Goal: Transaction & Acquisition: Purchase product/service

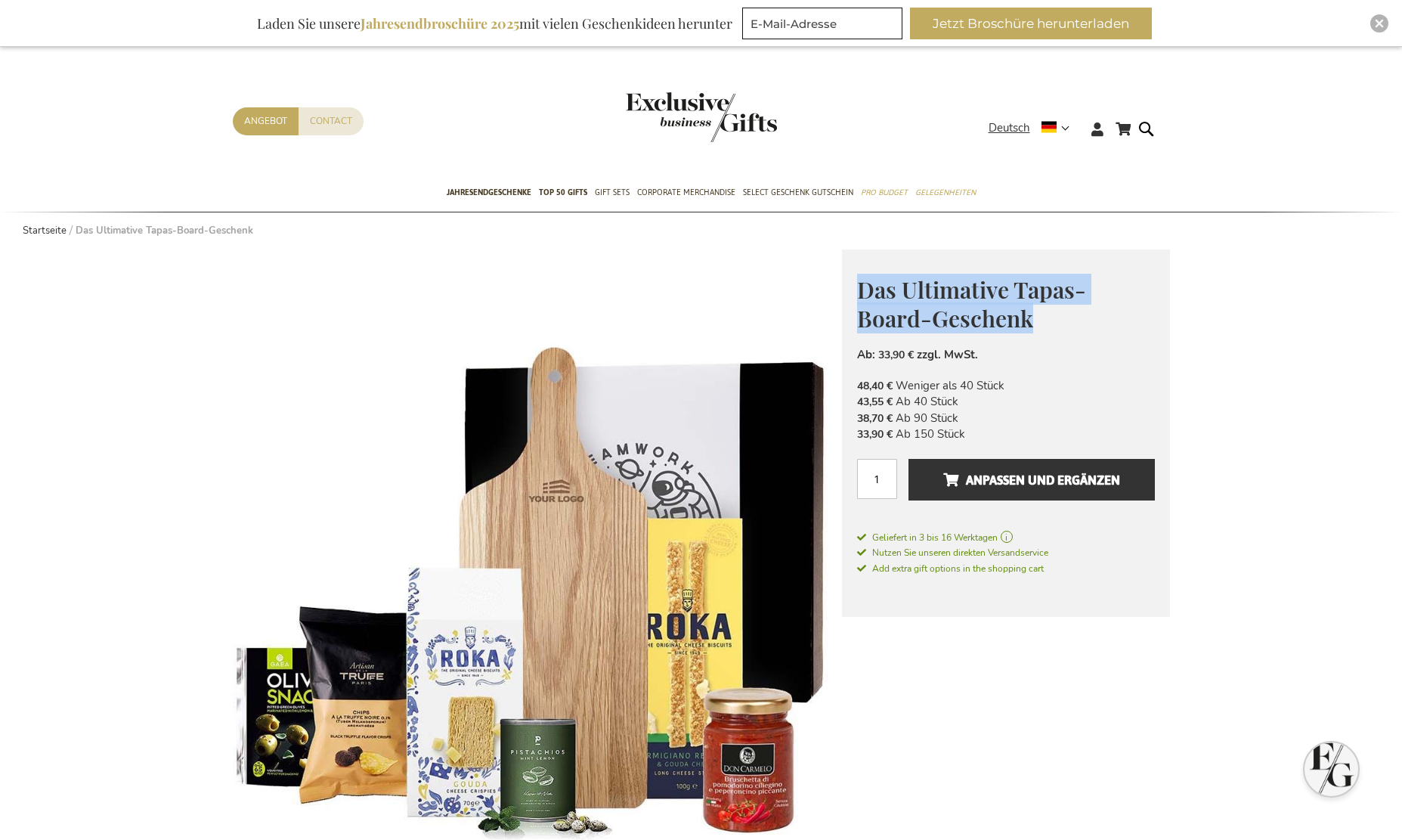
drag, startPoint x: 859, startPoint y: 290, endPoint x: 1072, endPoint y: 308, distance: 213.8
click at [1072, 308] on h1 "Das Ultimative Tapas-Board-Geschenk" at bounding box center [1006, 303] width 298 height 58
copy span "Das Ultimative Tapas-Board-Geschenk"
drag, startPoint x: 1053, startPoint y: 467, endPoint x: 997, endPoint y: 485, distance: 58.8
click at [997, 485] on span "Anpassen und ergänzen" at bounding box center [1032, 480] width 177 height 24
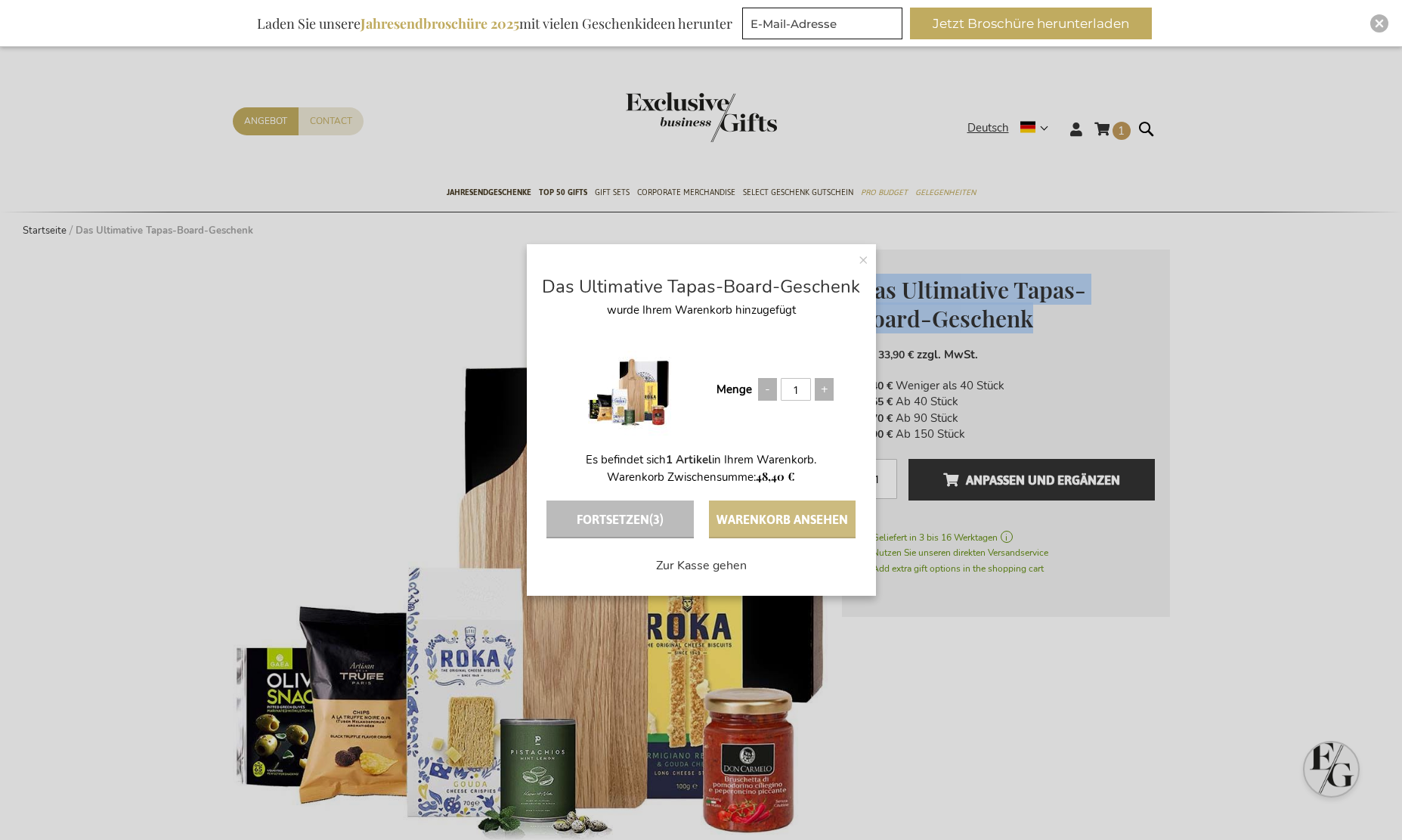
click at [762, 515] on button "Warenkorb ansehen" at bounding box center [782, 519] width 147 height 38
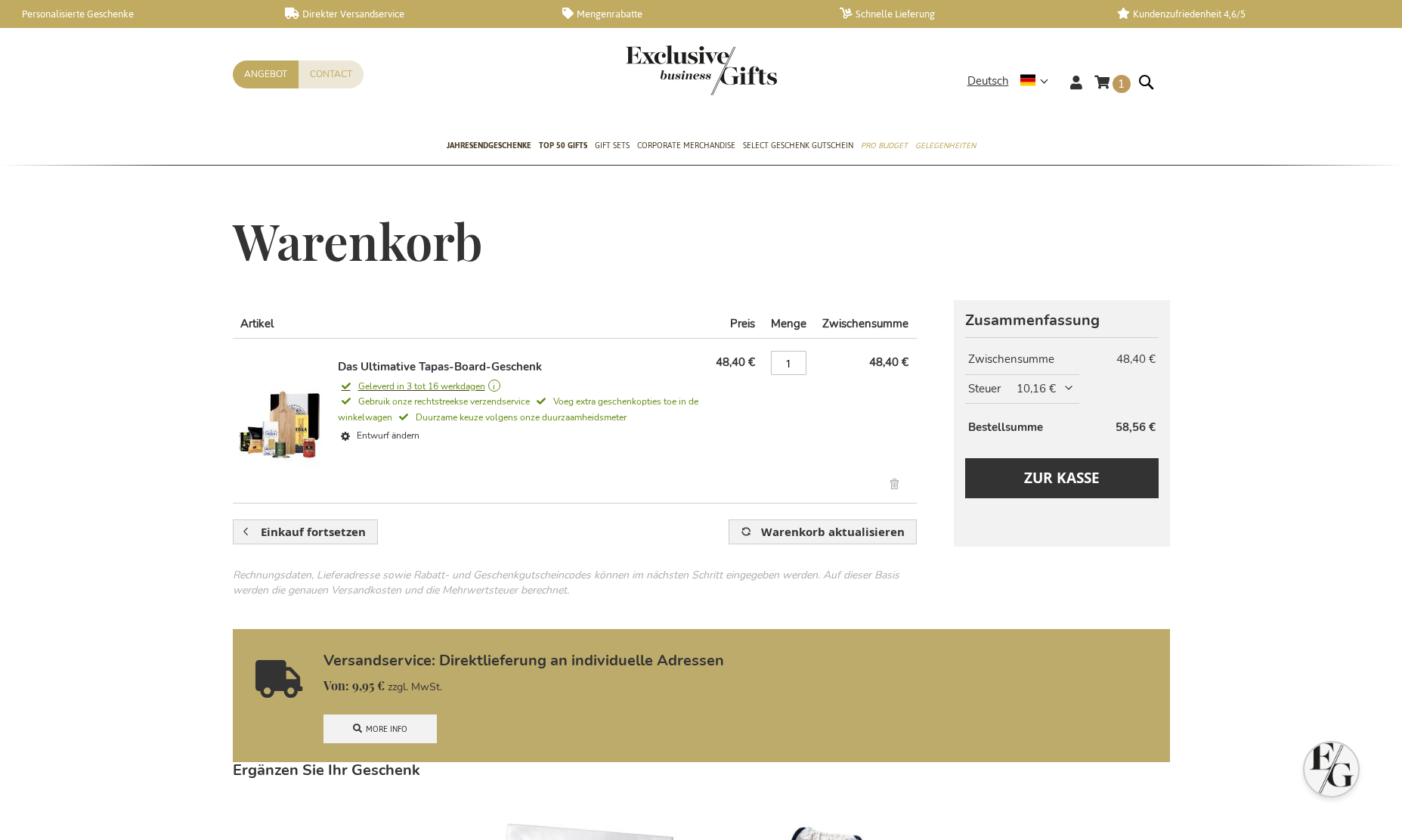
click at [499, 387] on span "Geleverd in 3 tot 16 werkdagen" at bounding box center [520, 386] width 364 height 14
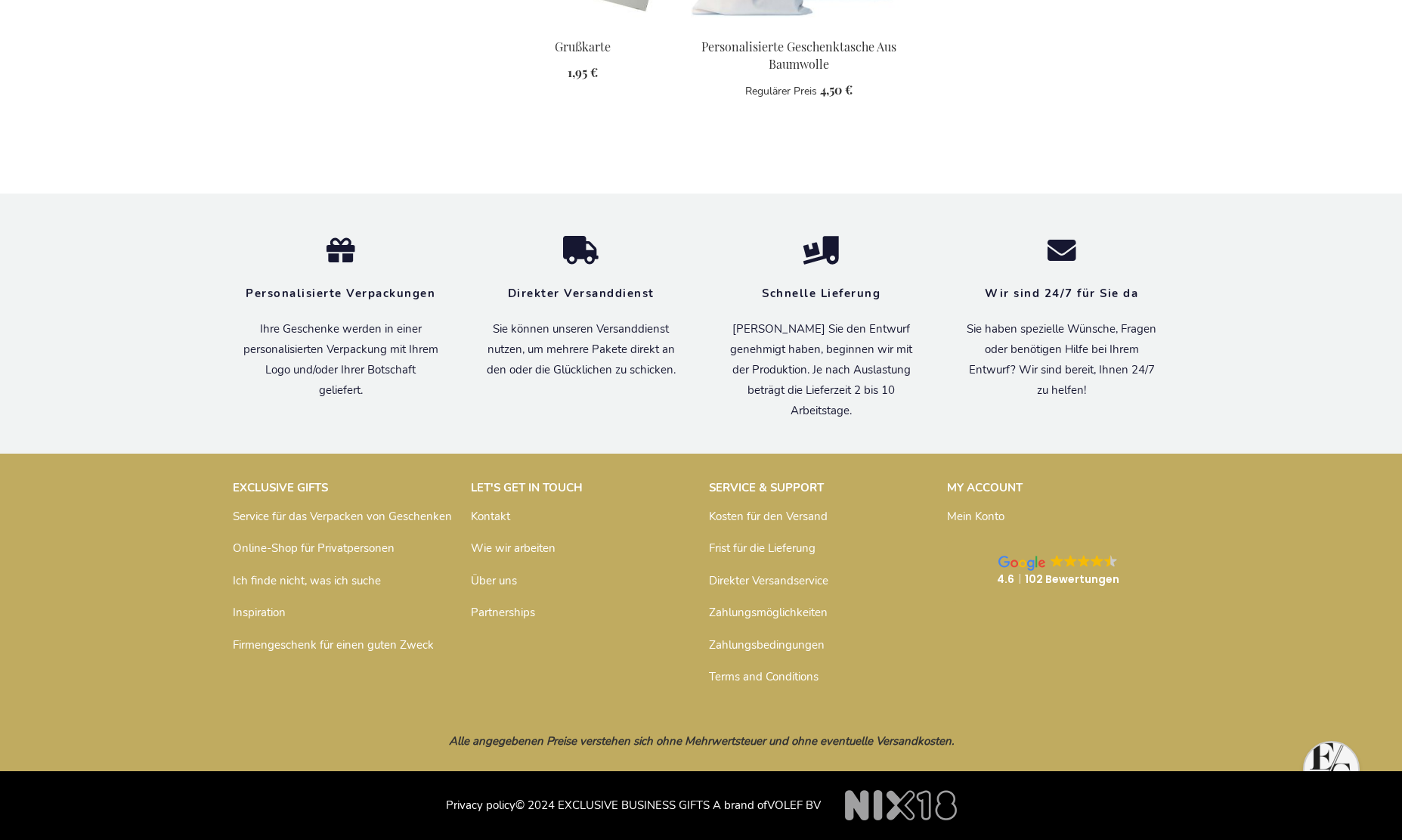
scroll to position [733, 0]
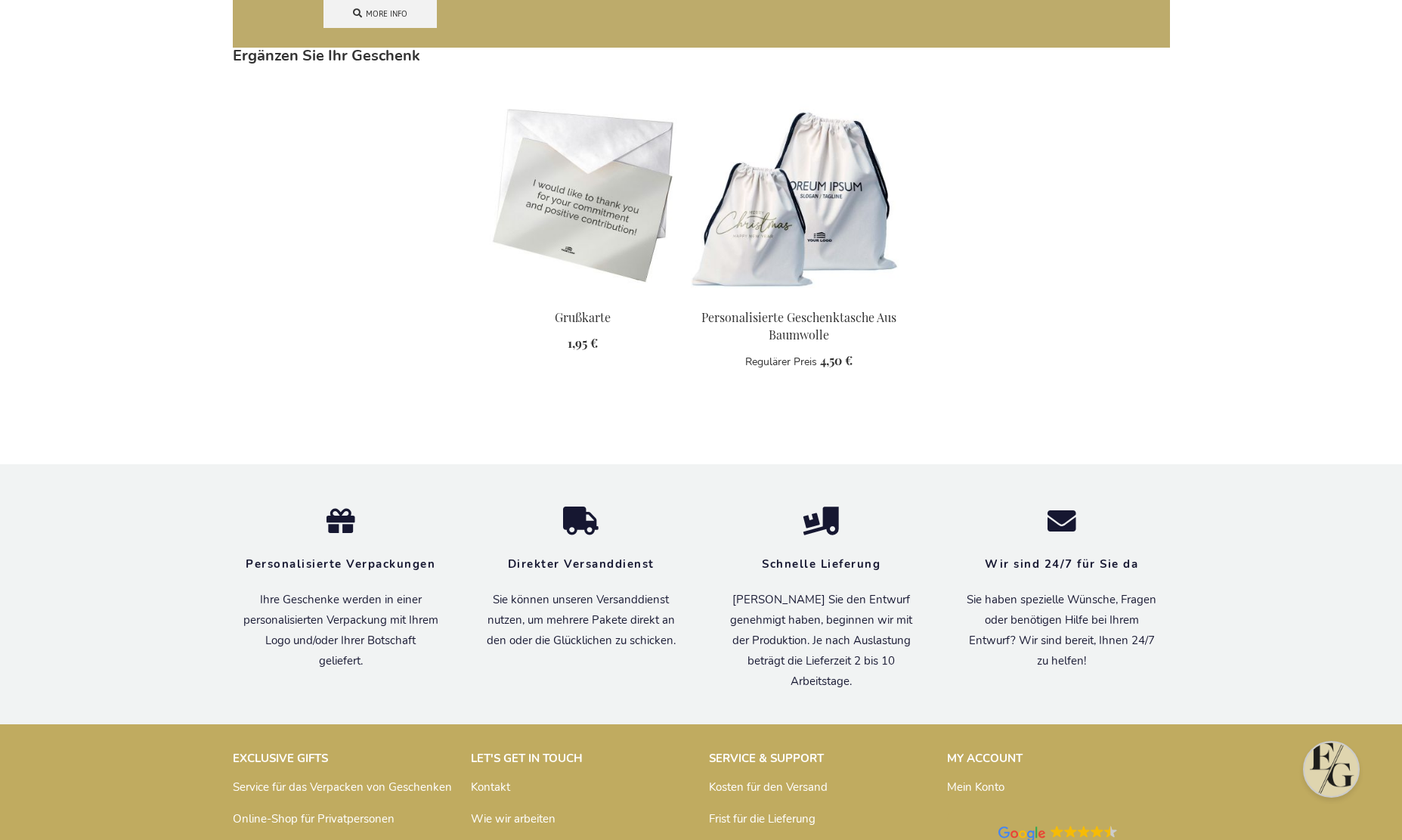
click at [1321, 764] on img "Open chat window" at bounding box center [1331, 769] width 54 height 54
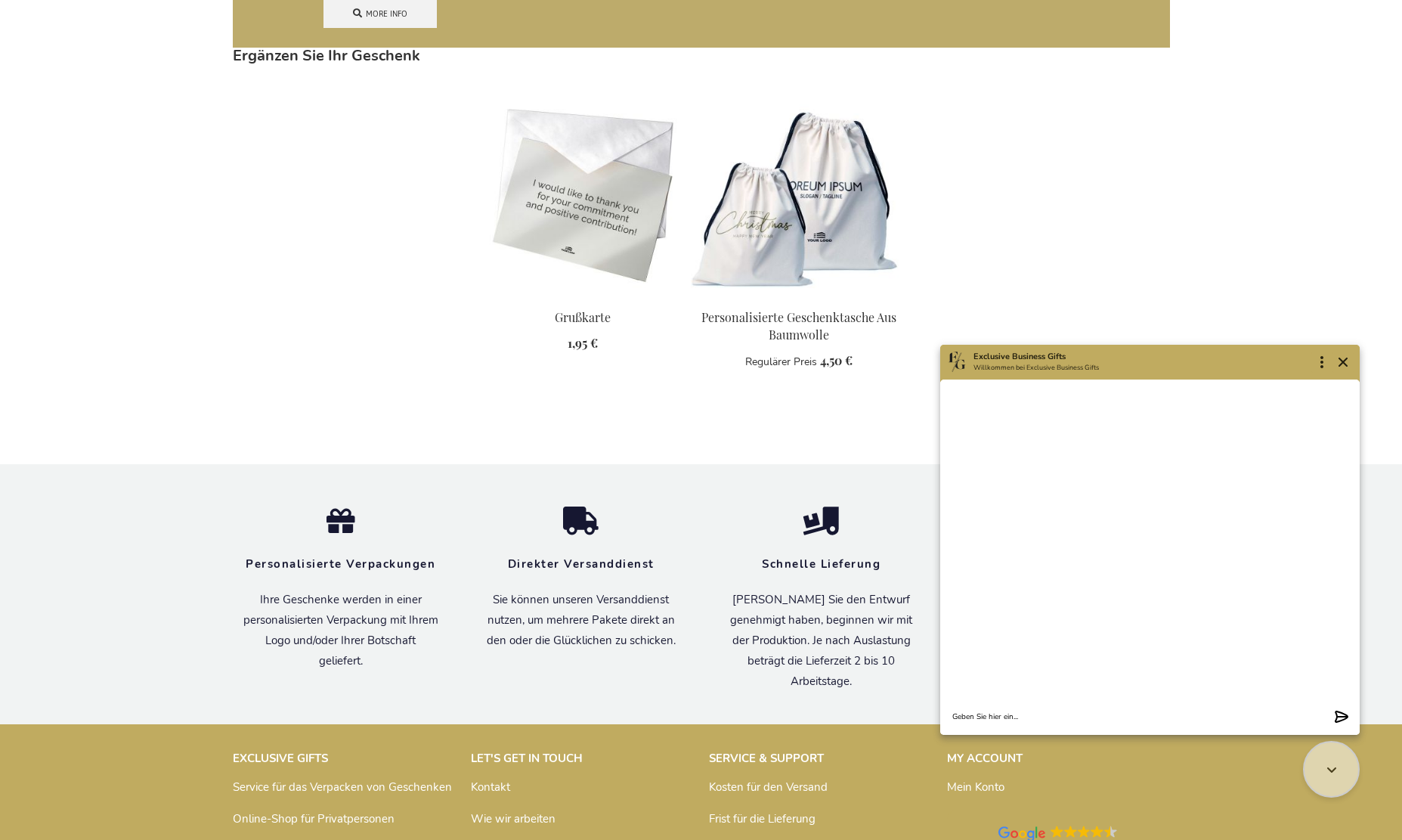
click at [1048, 713] on textarea "Chat message input" at bounding box center [1140, 717] width 376 height 11
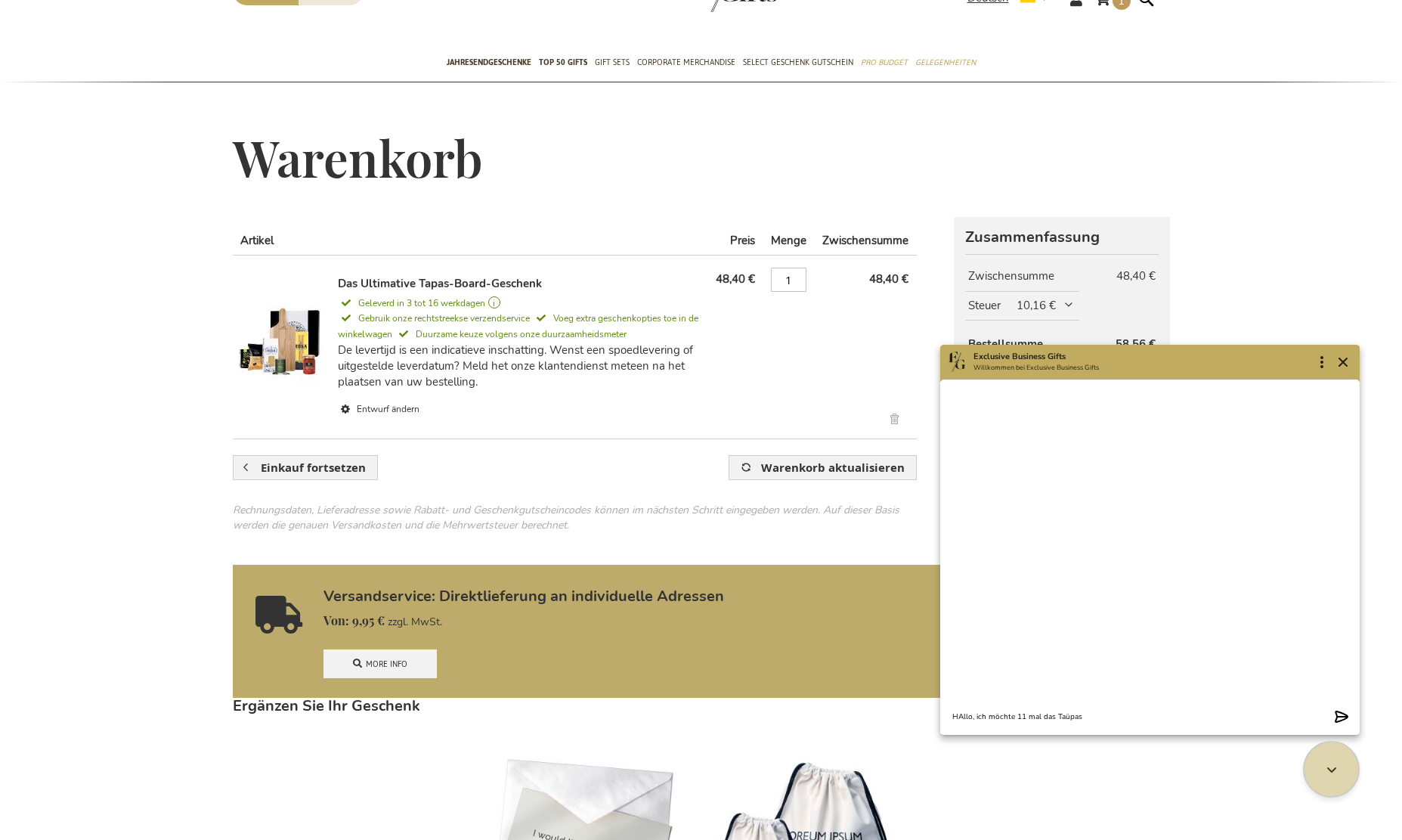
scroll to position [0, 0]
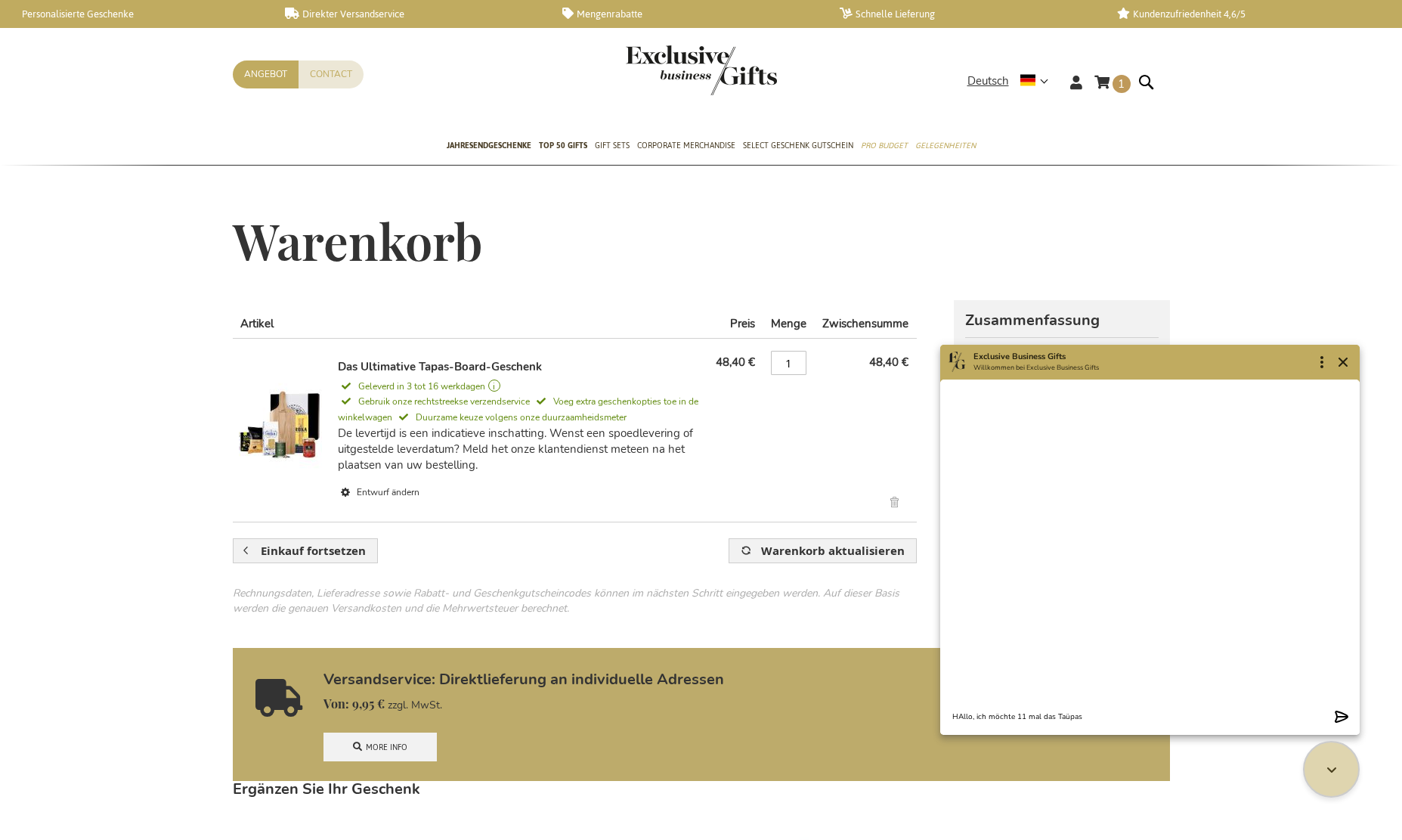
type textarea "HAllo, ich möchte 11 mal das Taüpas"
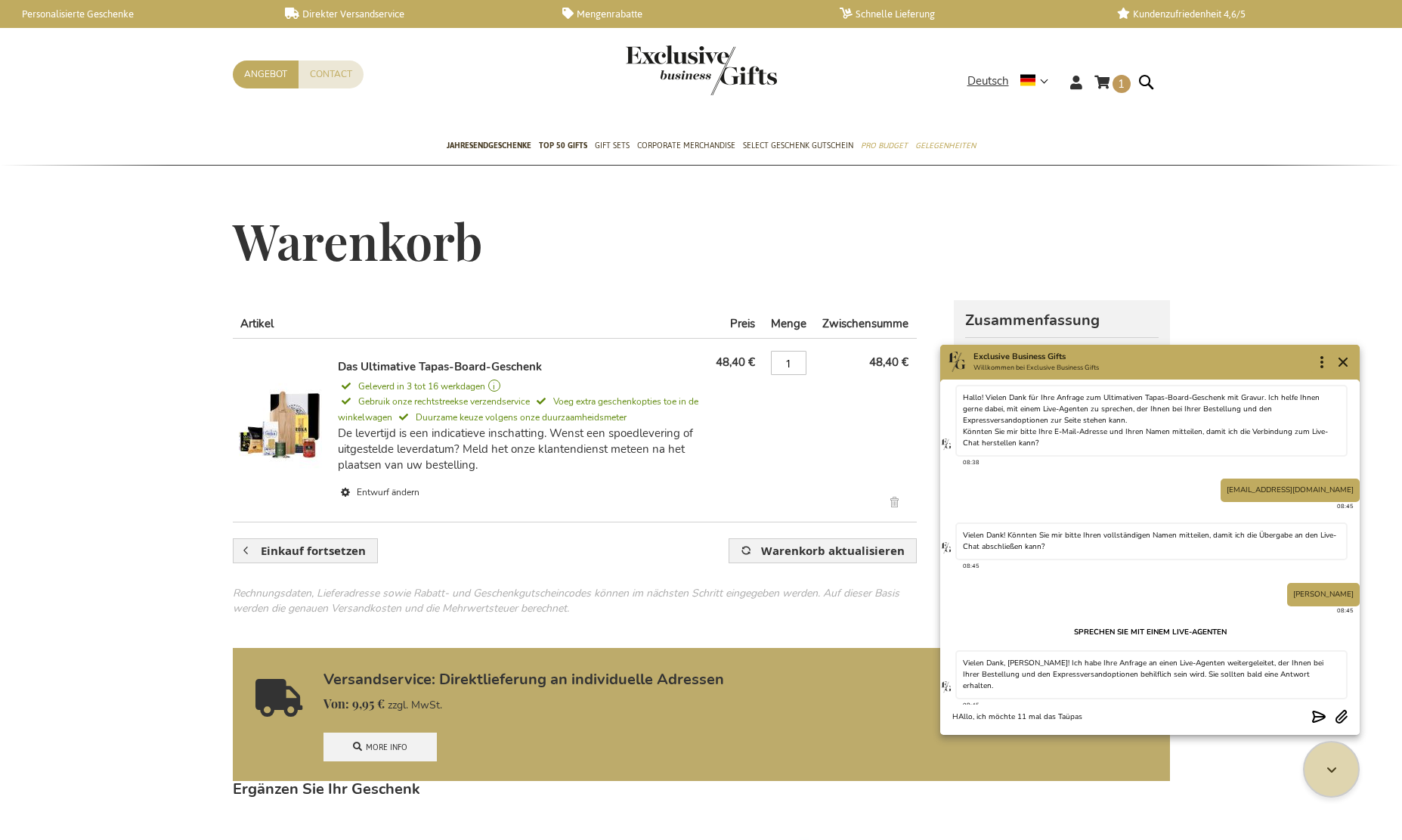
scroll to position [56, 0]
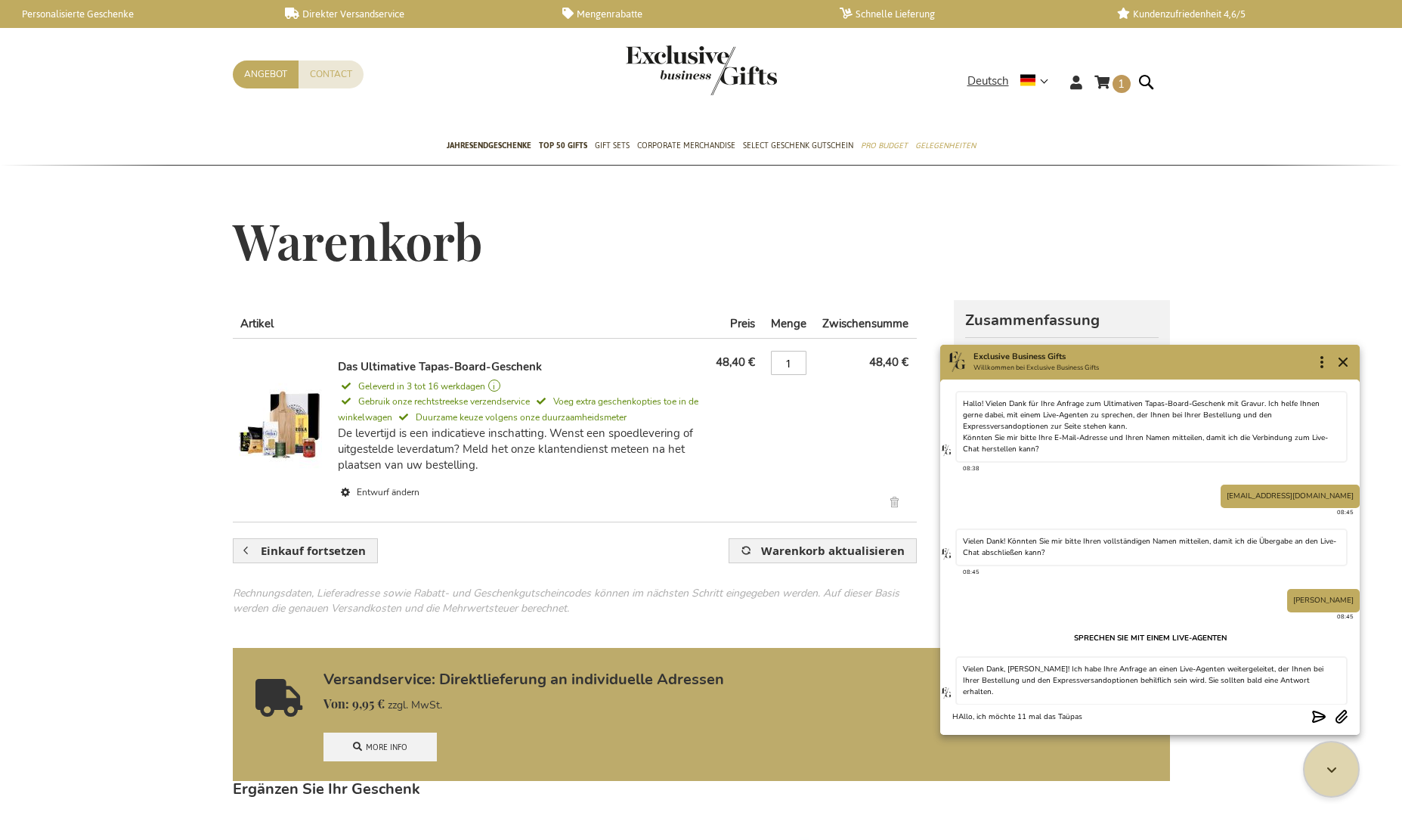
drag, startPoint x: 1107, startPoint y: 712, endPoint x: 929, endPoint y: 714, distance: 178.0
click at [523, 368] on link "Das Ultimative Tapas-Board-Geschenk" at bounding box center [440, 366] width 204 height 15
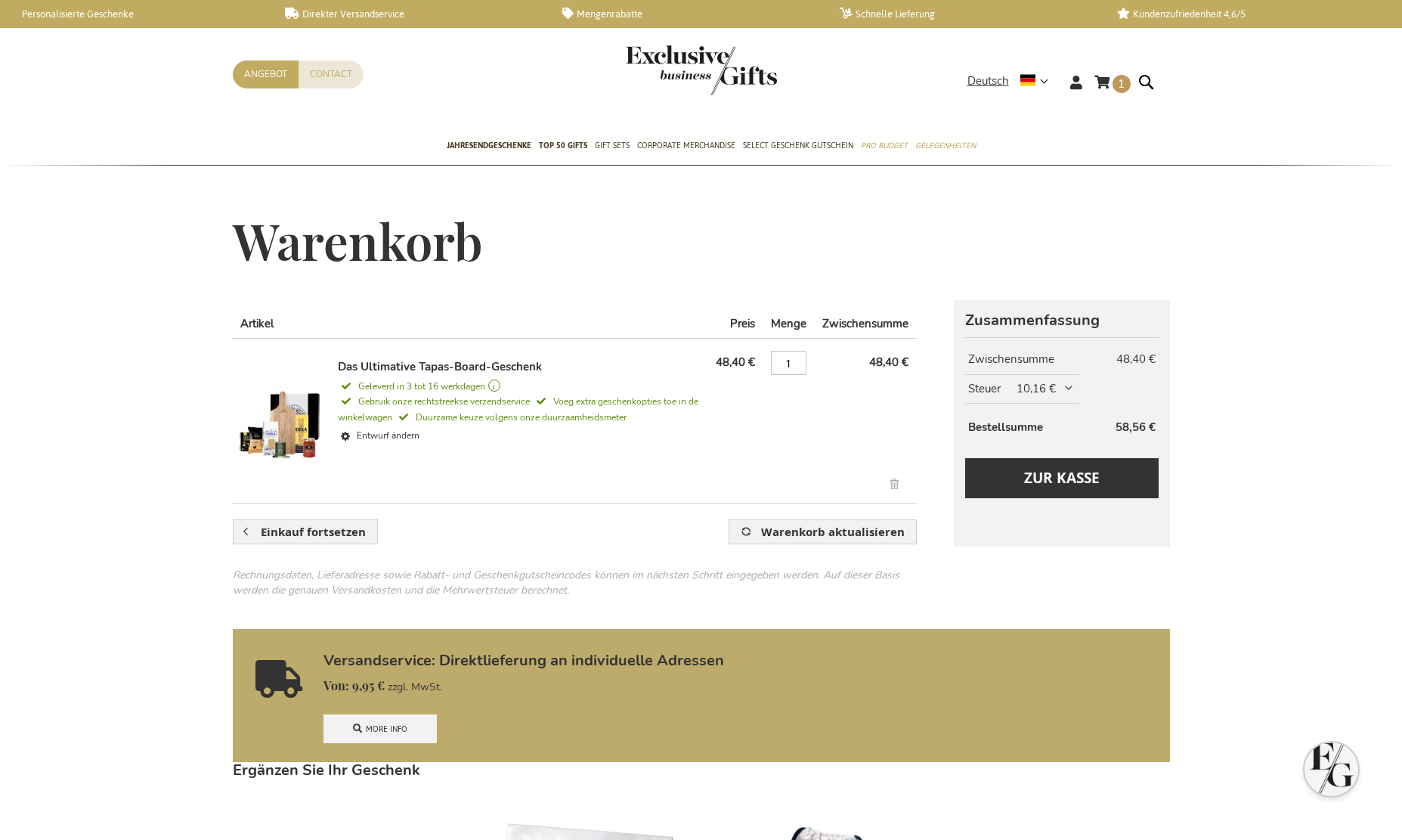
click at [392, 378] on div "Das Ultimative Tapas-Board-Geschenk Geleverd in 3 tot 16 werkdagen Geleverd in …" at bounding box center [520, 422] width 364 height 126
click at [399, 366] on link "Das Ultimative Tapas-Board-Geschenk" at bounding box center [440, 366] width 204 height 15
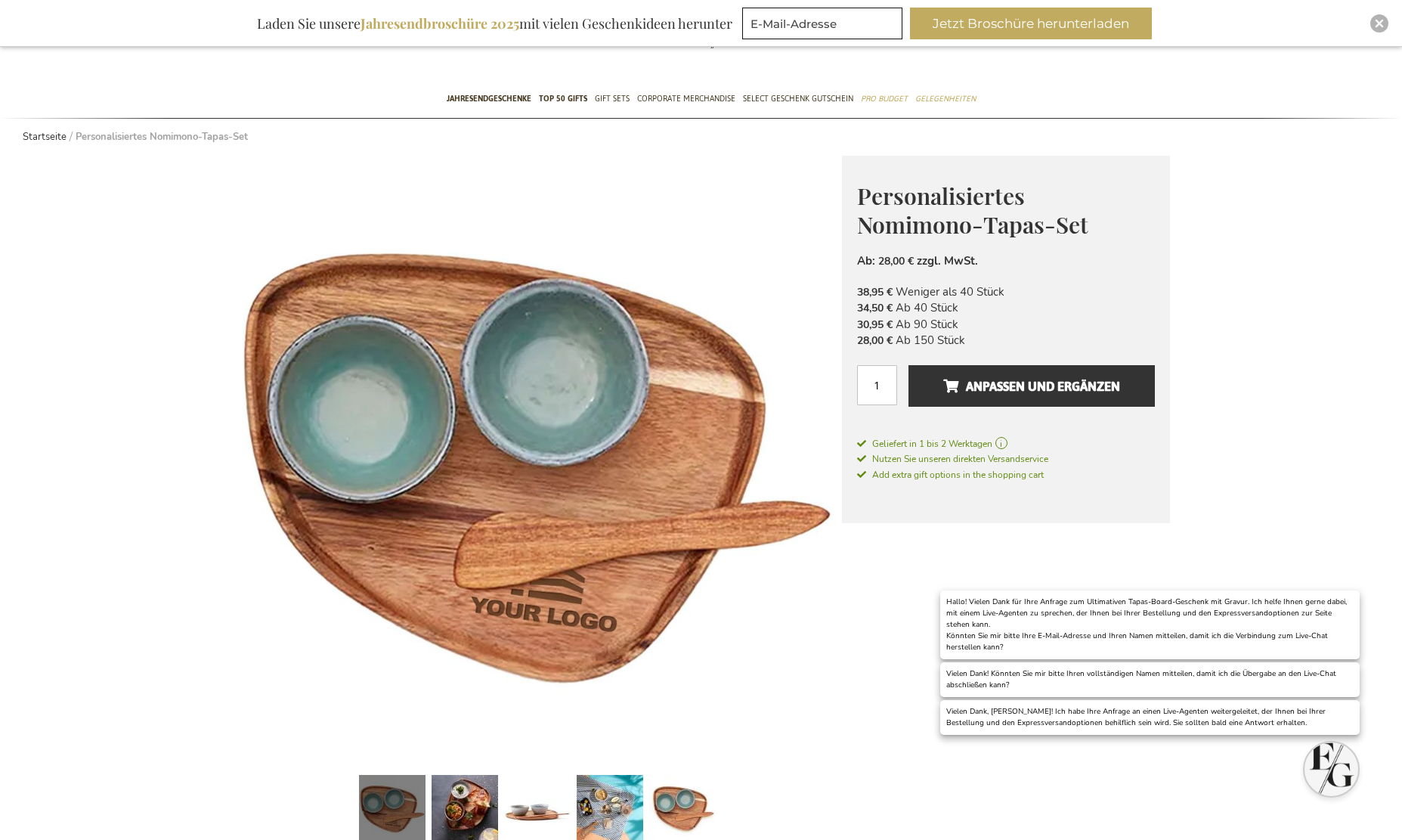
scroll to position [93, 0]
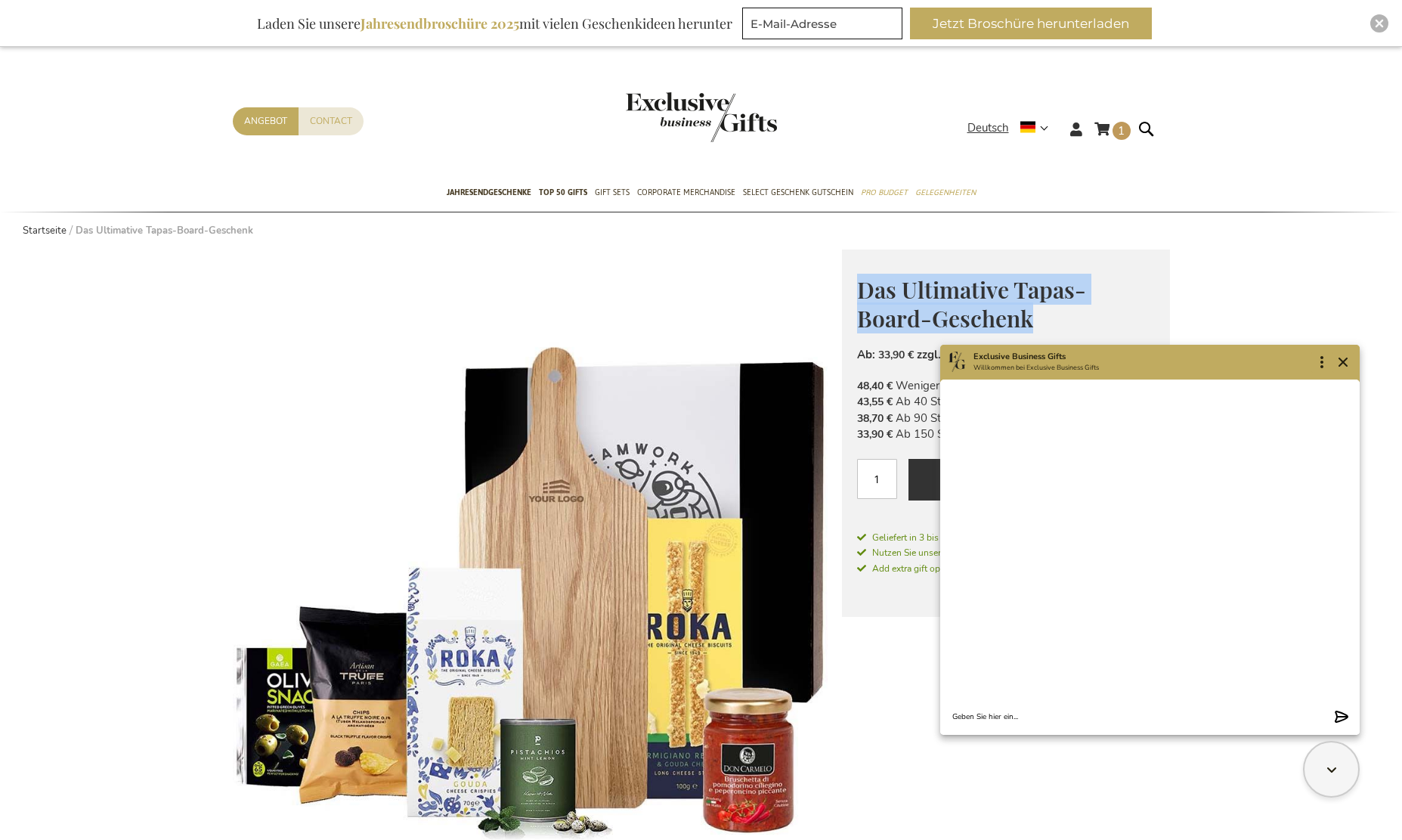
drag, startPoint x: 1029, startPoint y: 319, endPoint x: 863, endPoint y: 289, distance: 168.7
click at [863, 289] on span "Das Ultimative Tapas-Board-Geschenk" at bounding box center [971, 304] width 229 height 60
copy span "Das Ultimative Tapas-Board-Geschenk"
click at [1035, 711] on textarea "Chat message input" at bounding box center [1140, 717] width 376 height 11
paste textarea "Das Ultimative Tapas-Board-Geschenk"
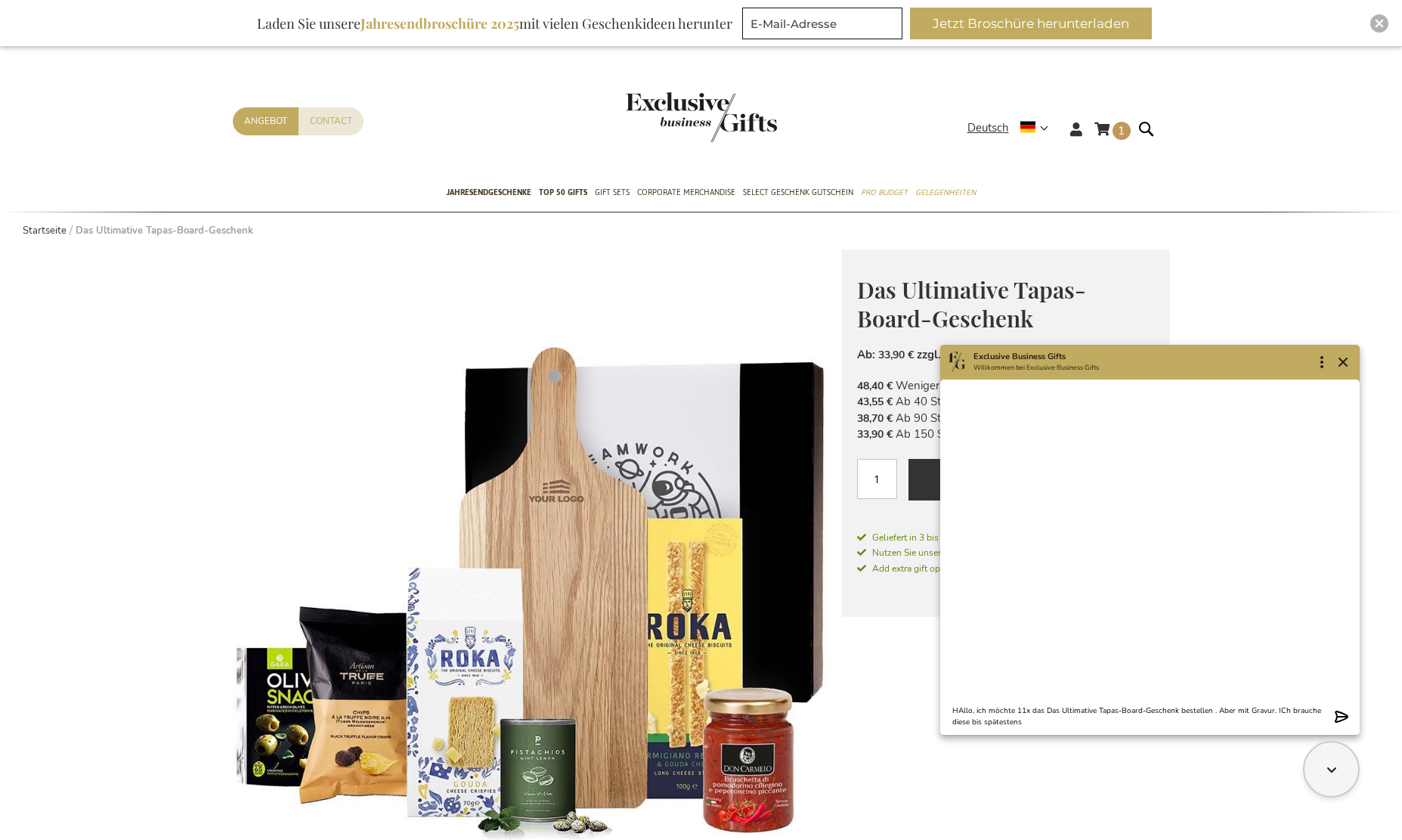
click at [1035, 711] on textarea "HAllo, ich möchte 11x das Das Ultimative Tapas-Board-Geschenk bestellen . Aber …" at bounding box center [1140, 717] width 376 height 23
click at [1188, 721] on textarea "HAllo, ich möchte 11x das Das Ultimative Tapas-Board-Geschenk bestellen . Aber …" at bounding box center [1140, 717] width 376 height 23
type textarea "HAllo, ich möchte 11x das Das Ultimative Tapas-Board-Geschenk bestellen . Aber …"
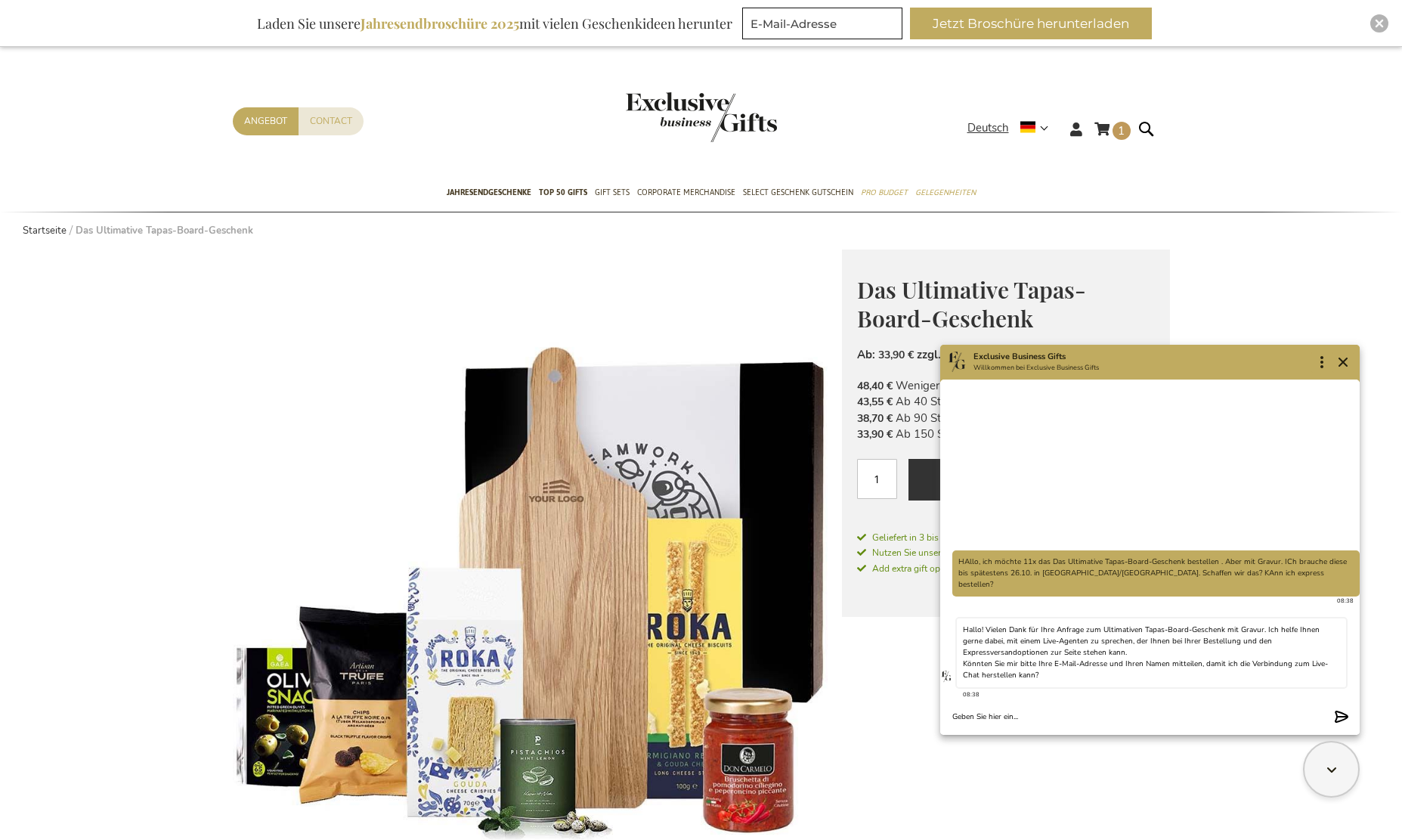
click at [1023, 712] on textarea "Chat message input" at bounding box center [1140, 717] width 376 height 11
type textarea "[EMAIL_ADDRESS][DOMAIN_NAME]"
click at [1336, 721] on icon "Send message" at bounding box center [1342, 716] width 14 height 12
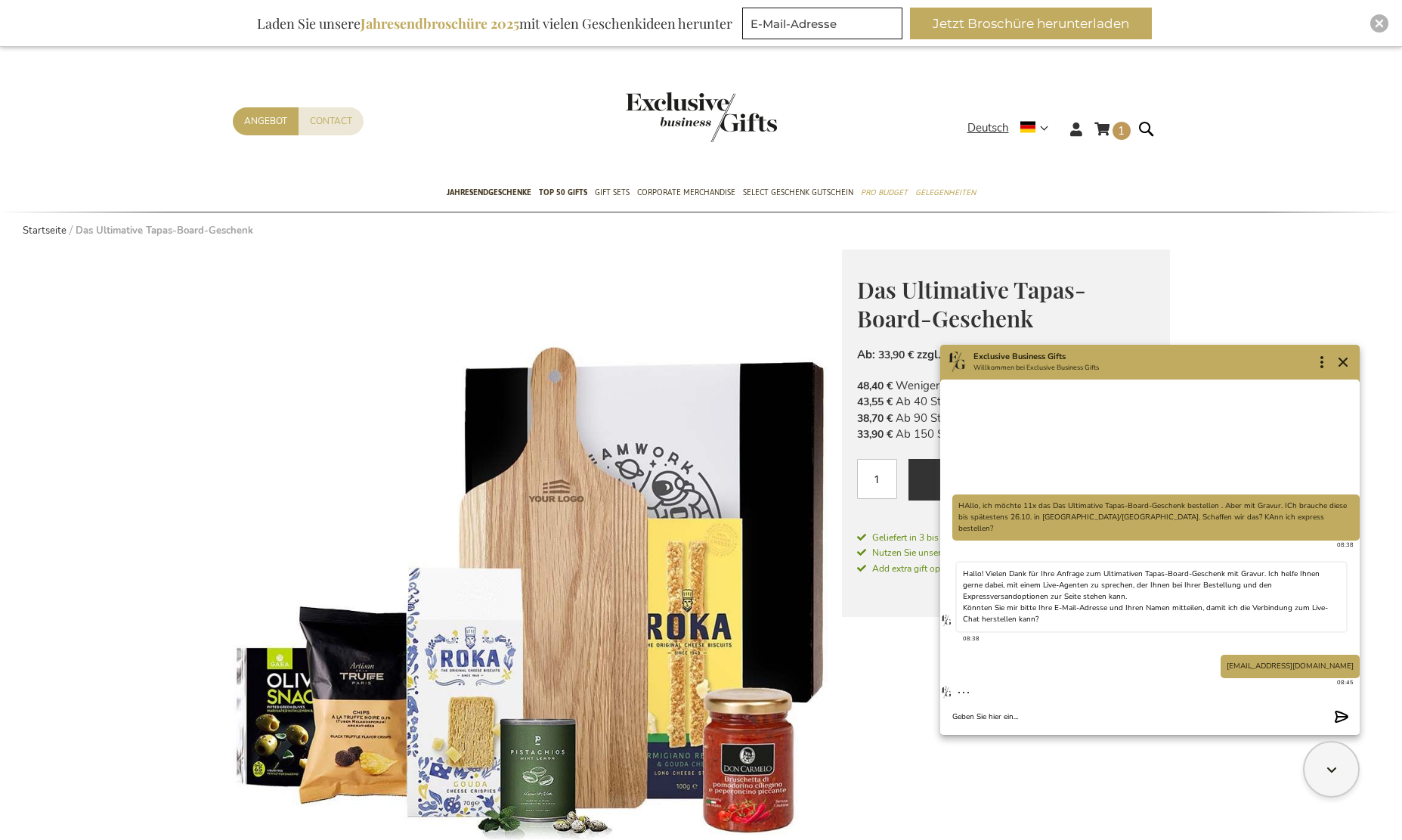
click at [1280, 719] on textarea "Chat message input" at bounding box center [1140, 717] width 376 height 11
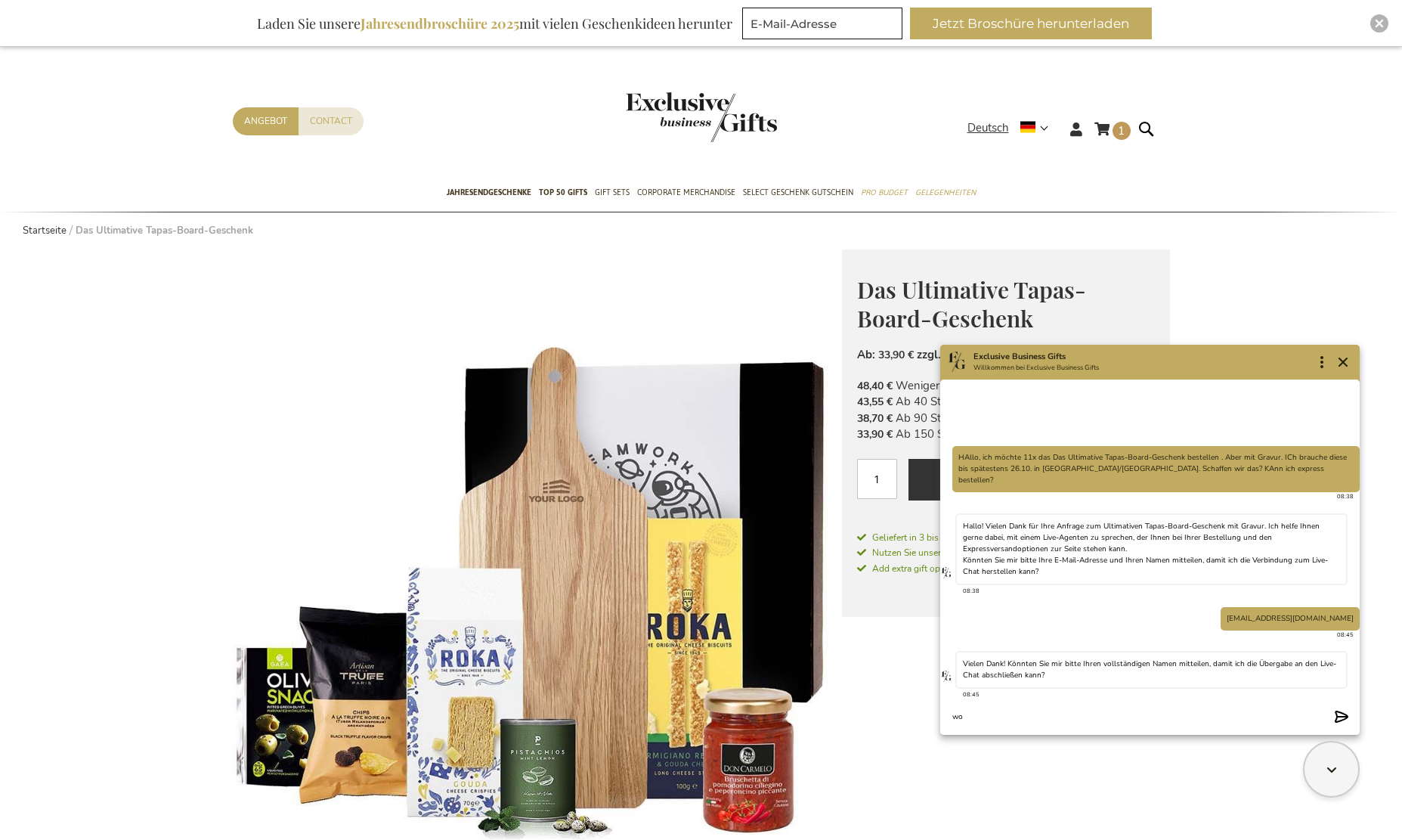
type textarea "w"
type textarea "[PERSON_NAME]"
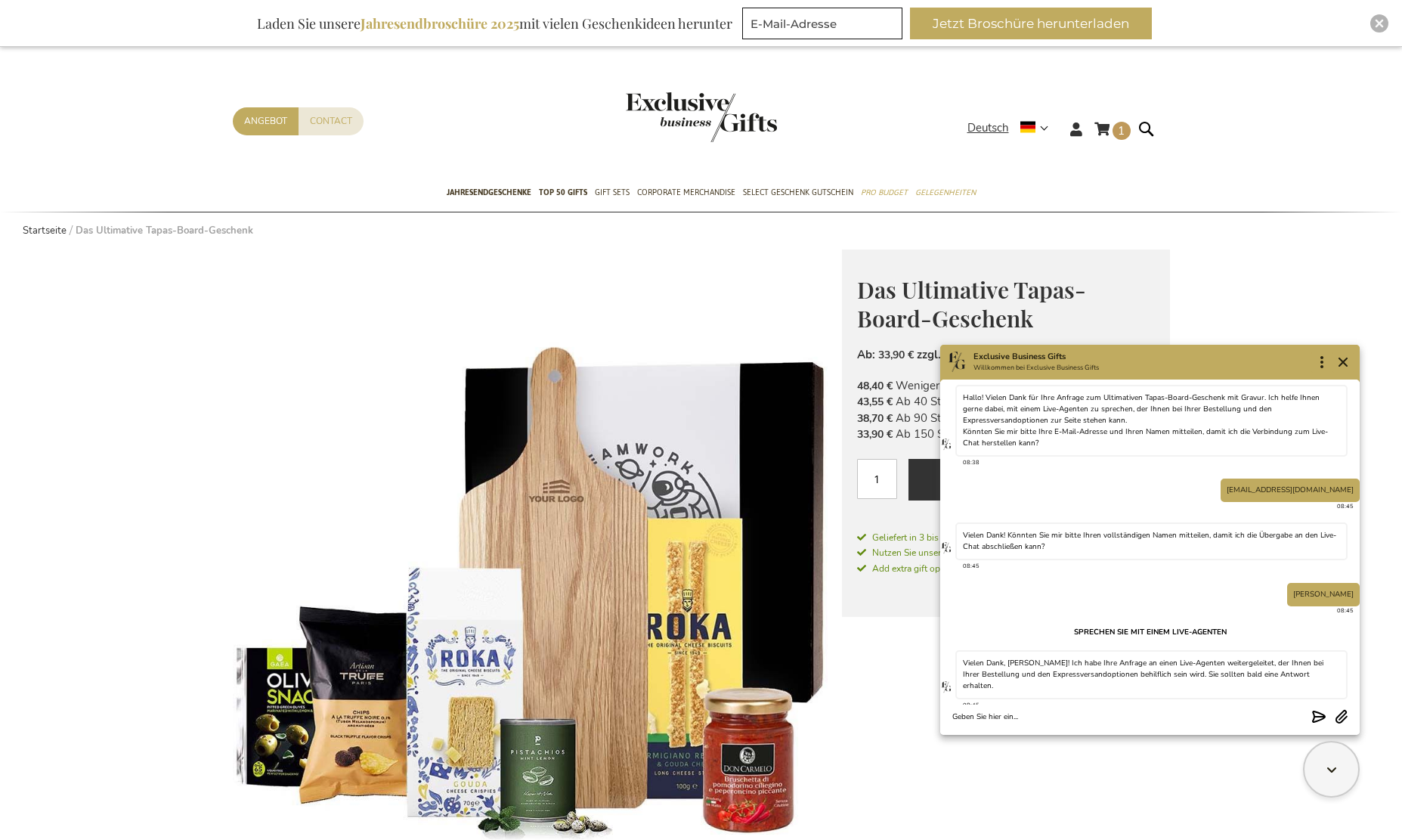
scroll to position [56, 0]
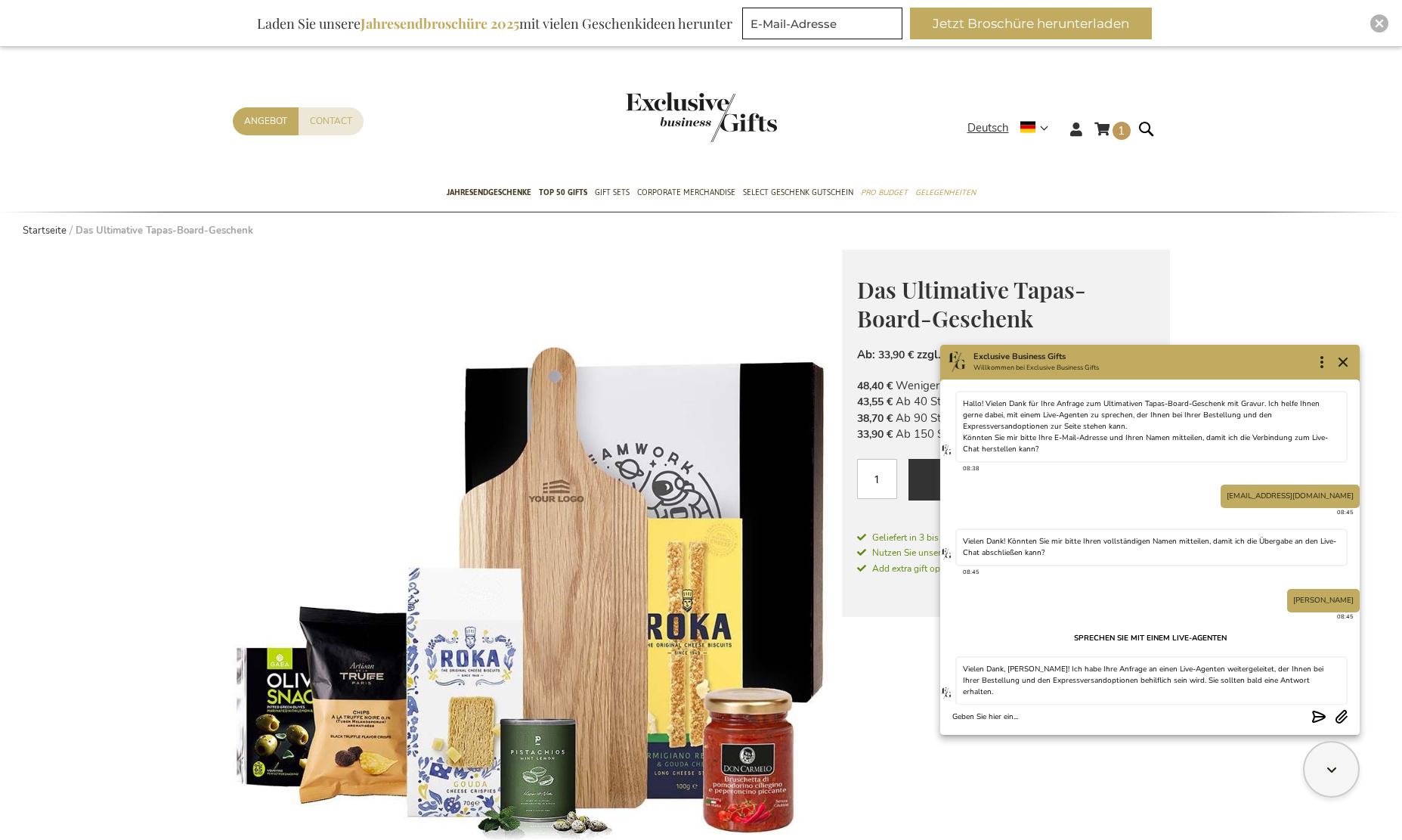
click at [1022, 711] on textarea "Chat message input" at bounding box center [1129, 717] width 354 height 11
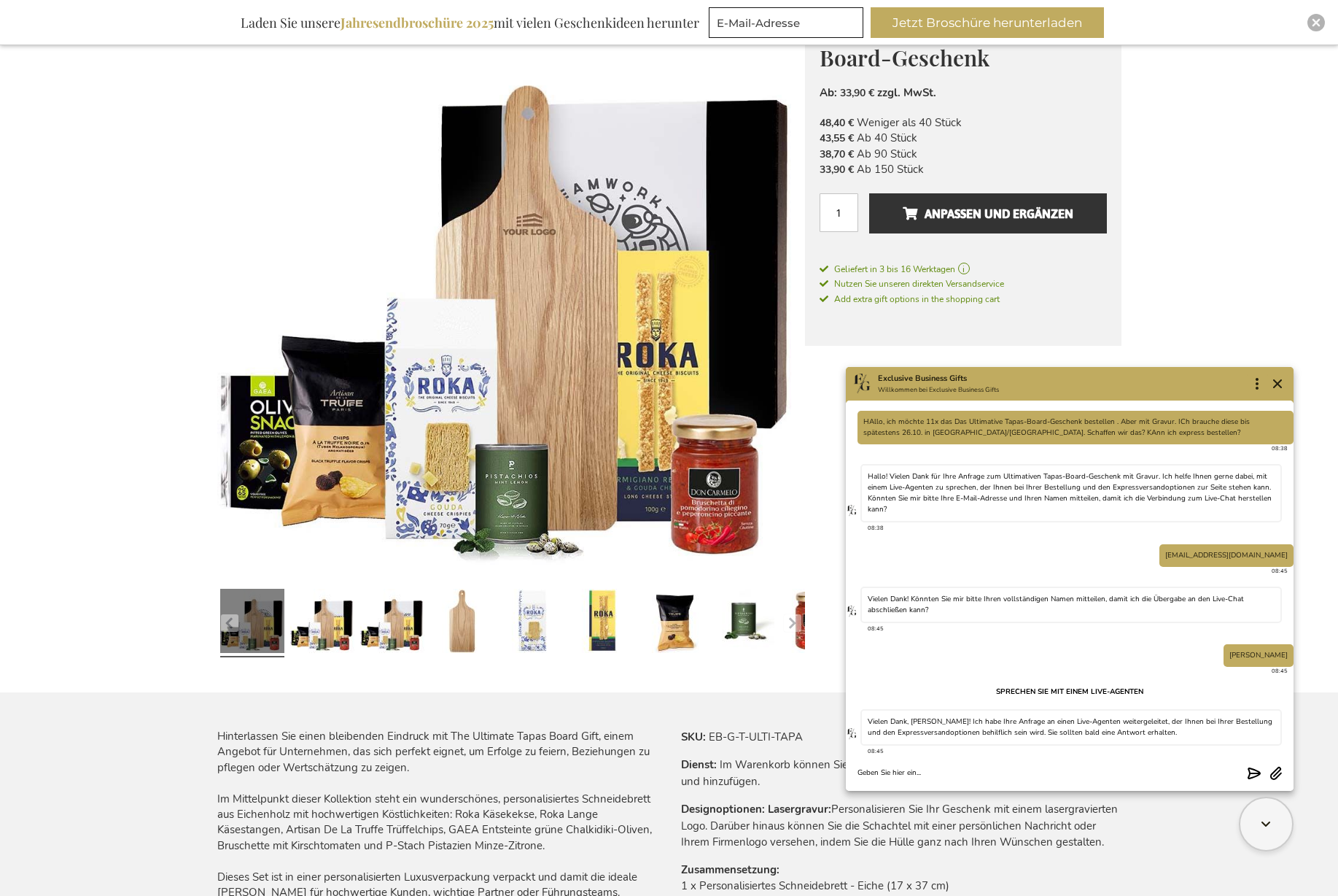
scroll to position [219, 0]
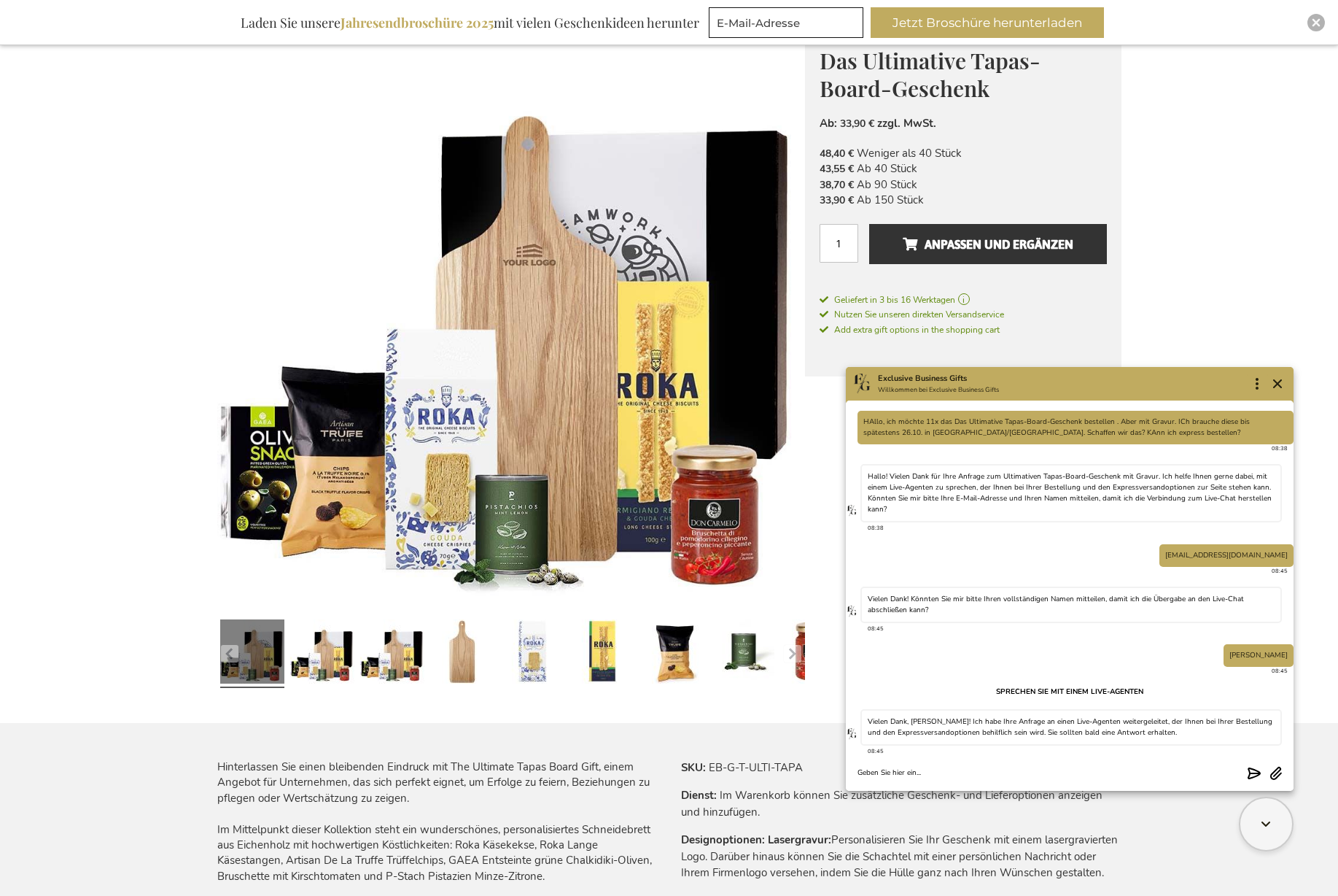
click at [949, 769] on textarea "Chat message input" at bounding box center [1050, 772] width 384 height 11
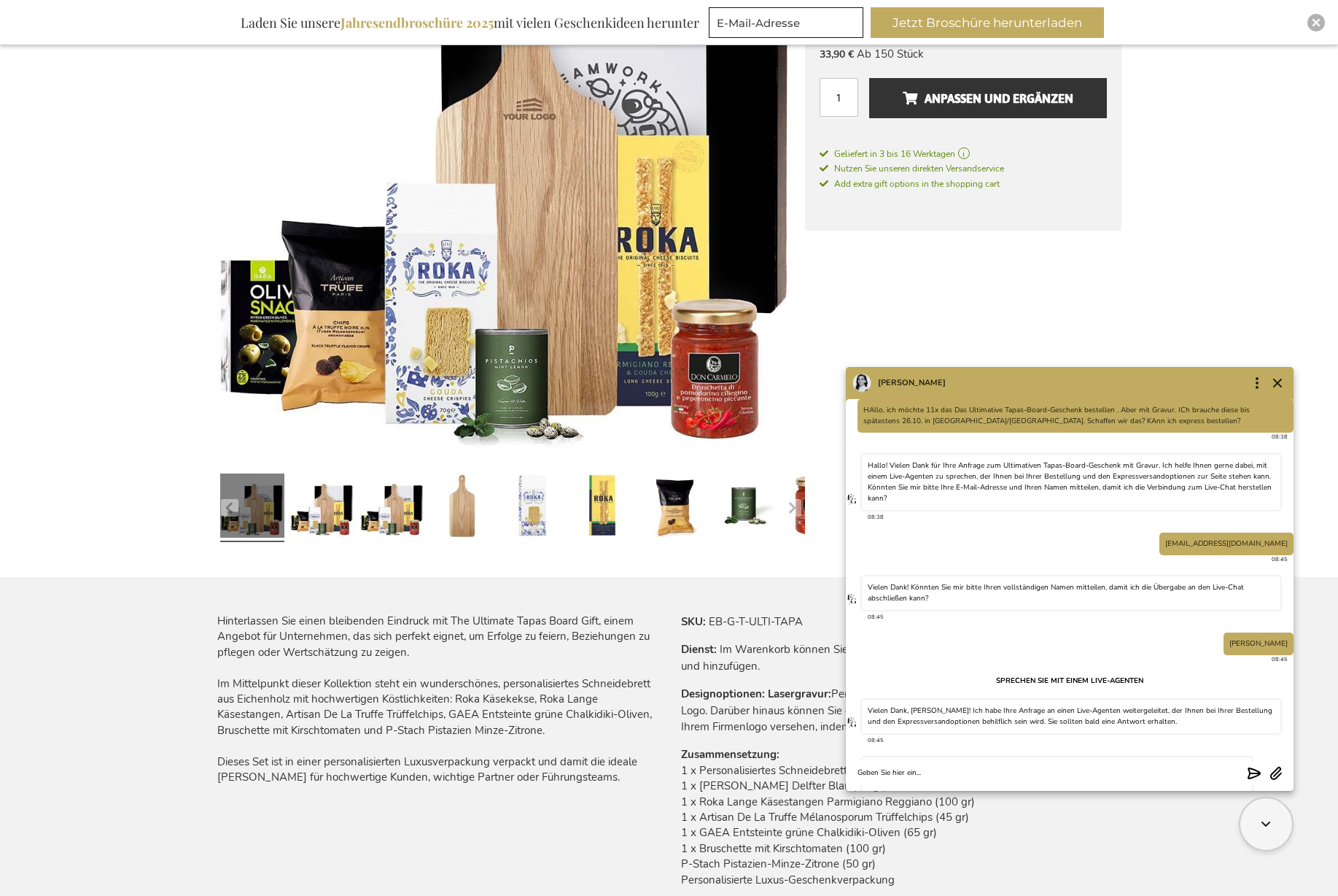
scroll to position [75, 0]
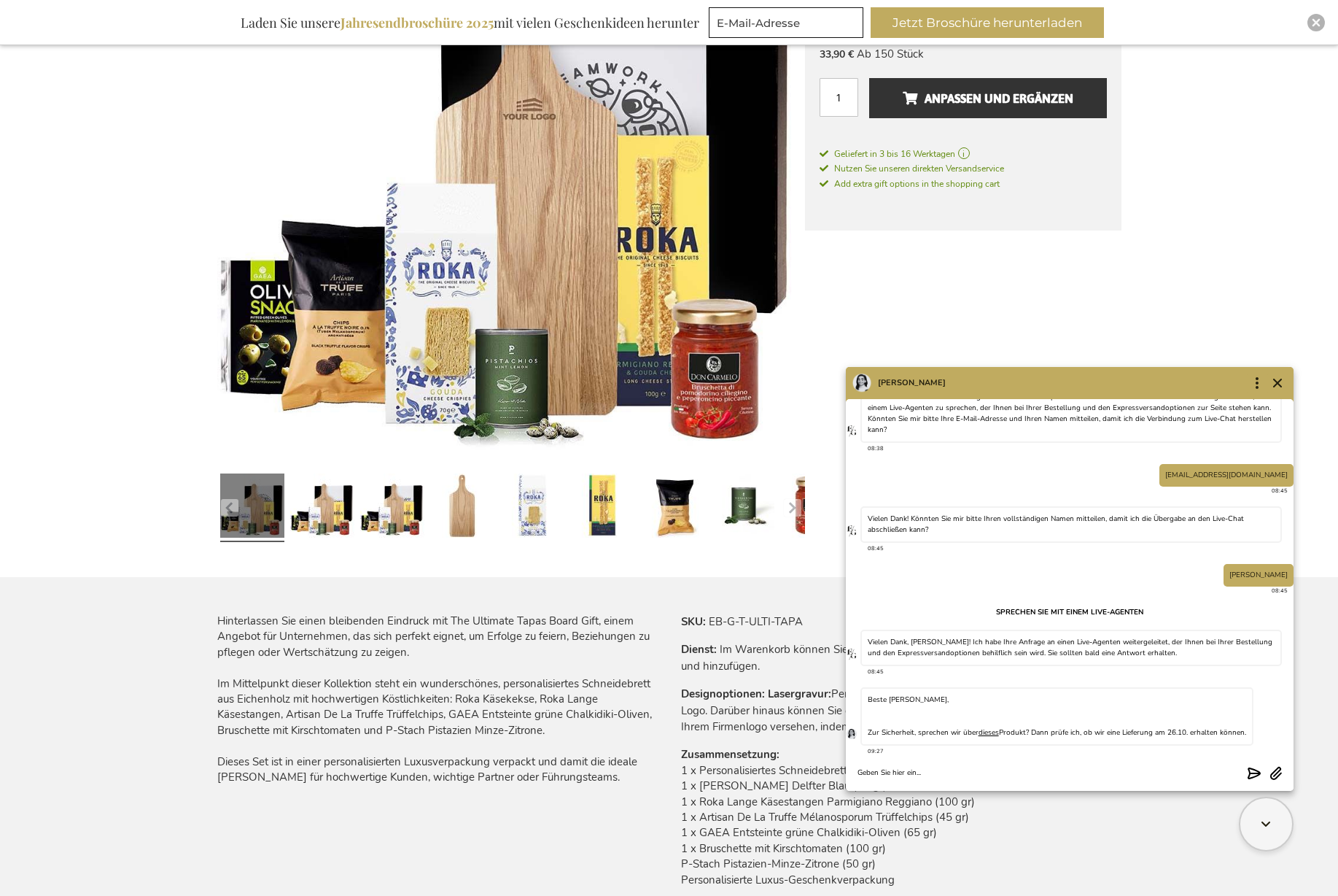
click at [981, 706] on div "Chat with Olivia" at bounding box center [1057, 711] width 378 height 11
click at [1136, 694] on div "Beste Petra, Zur Sicherheit, sprechen wir über dieses Produkt? Dann prüfe ich, …" at bounding box center [1058, 716] width 393 height 58
click at [1049, 706] on div "Chat with Olivia" at bounding box center [1057, 711] width 378 height 11
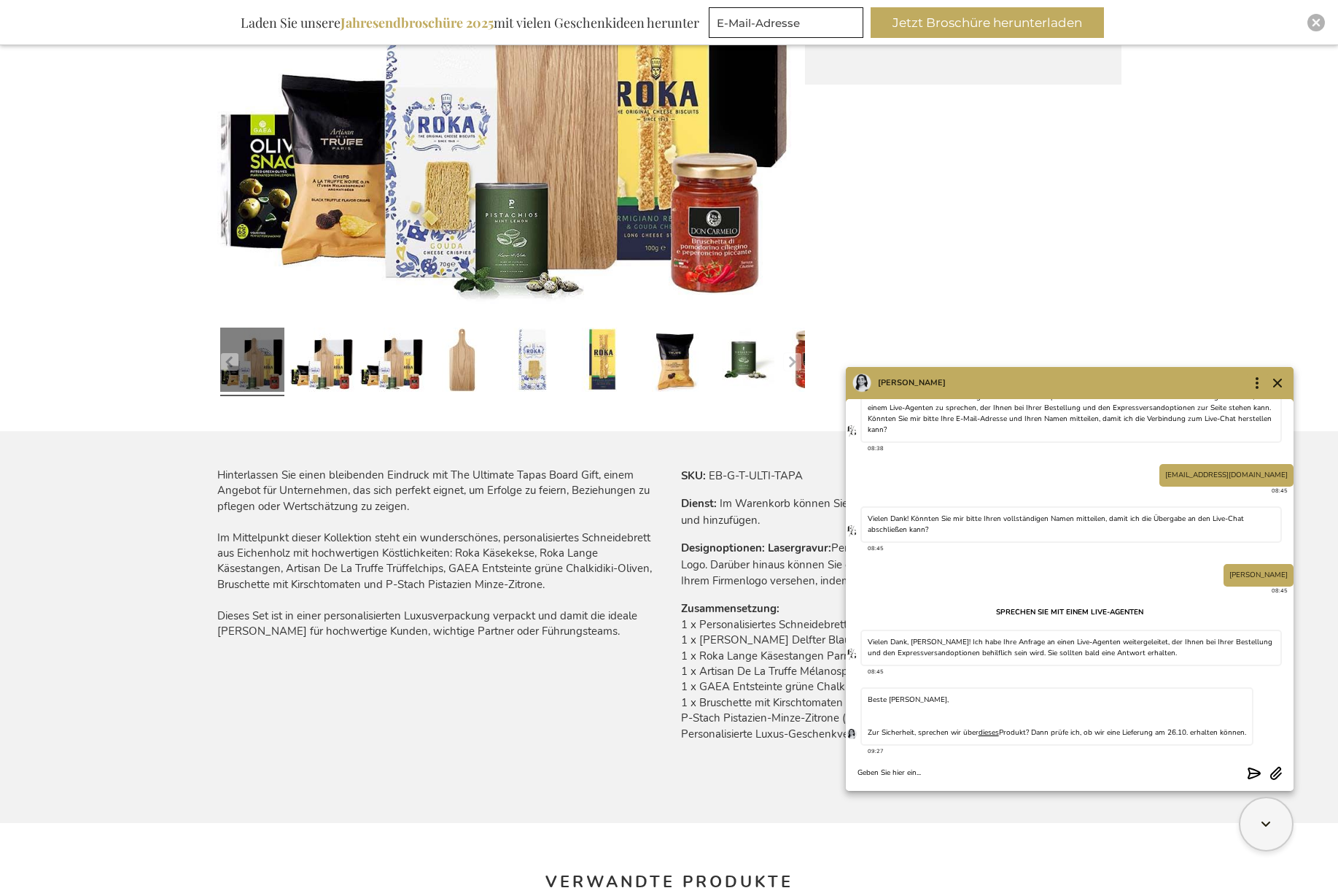
click at [1078, 772] on textarea "Chat message input" at bounding box center [1050, 772] width 384 height 11
type textarea "hallo"
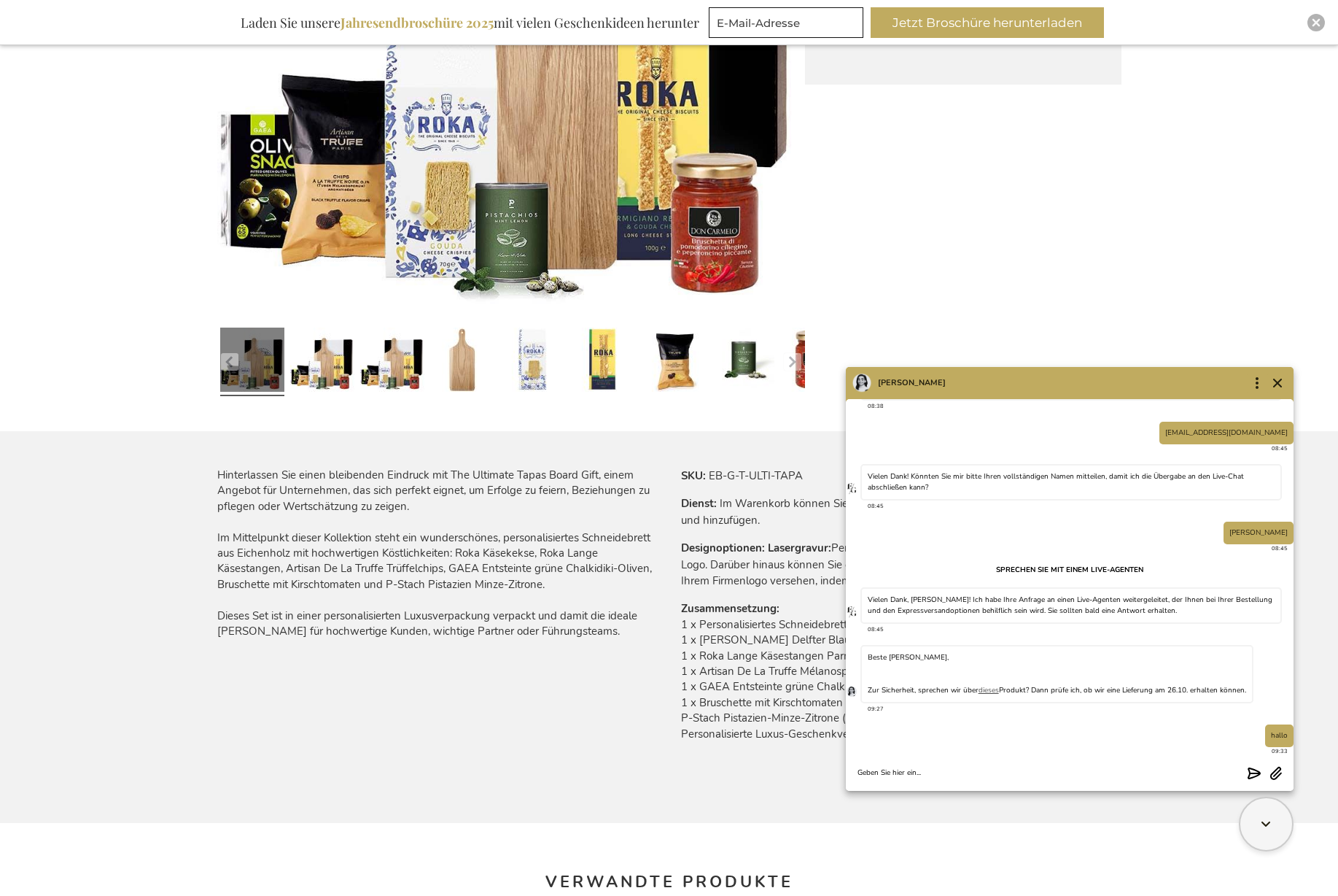
click at [991, 689] on link "dieses" at bounding box center [989, 689] width 20 height 10
click at [1047, 770] on textarea "Chat message input" at bounding box center [1050, 772] width 384 height 11
type textarea "ja, das ist das PRodukt"
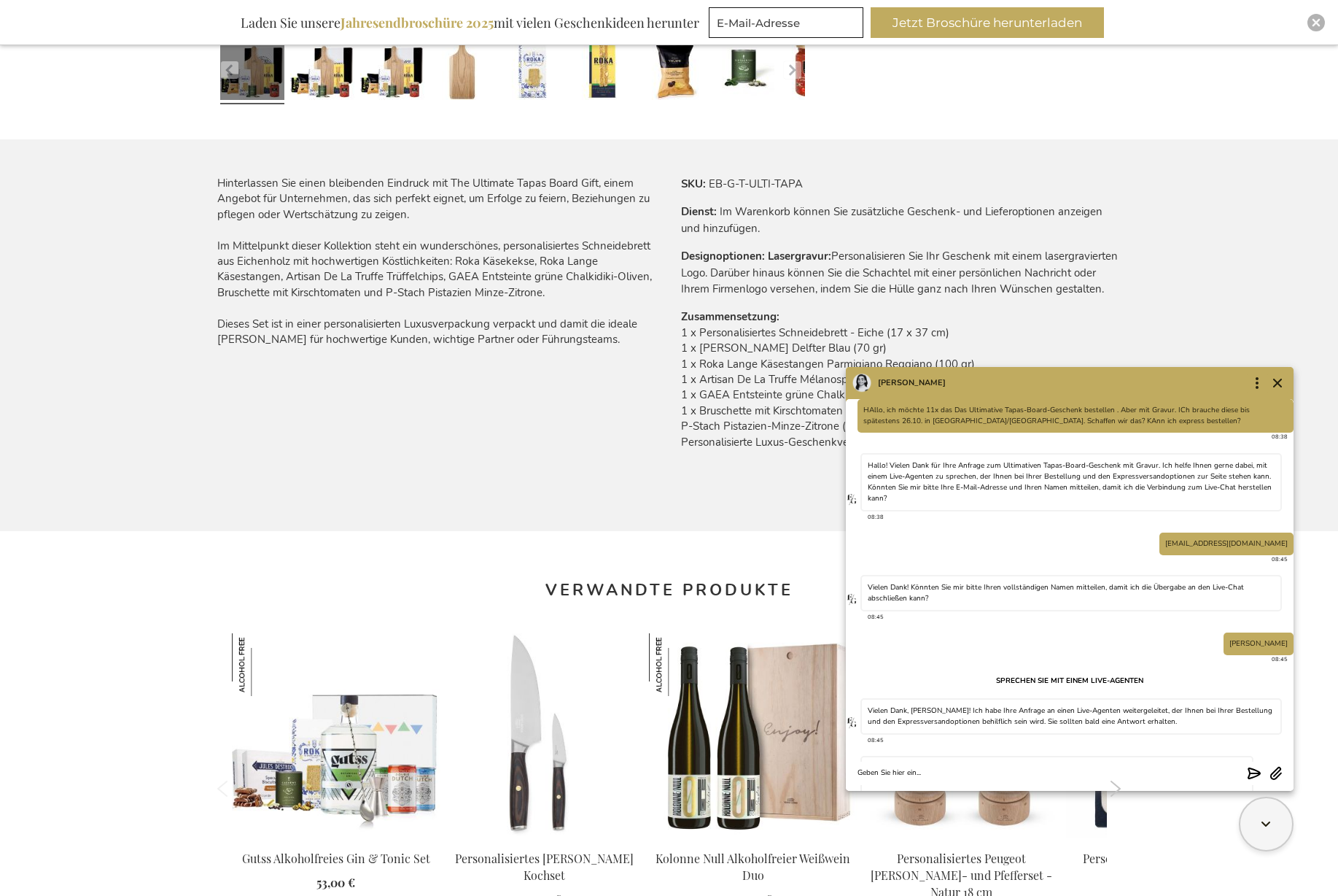
scroll to position [239, 0]
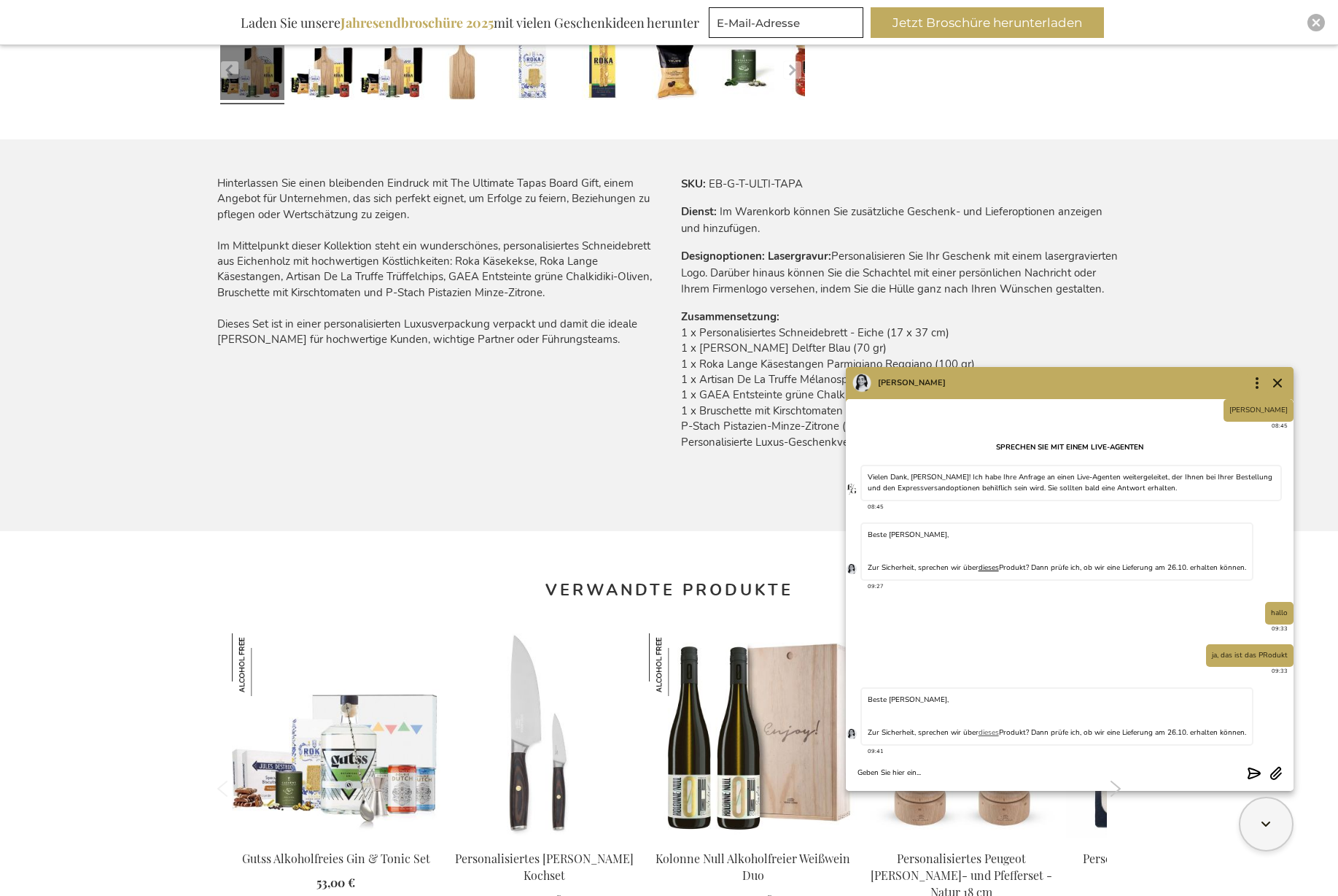
click at [987, 733] on link "dieses" at bounding box center [989, 732] width 20 height 10
click at [1091, 767] on textarea "Chat message input" at bounding box center [1050, 772] width 384 height 11
type textarea "ja"
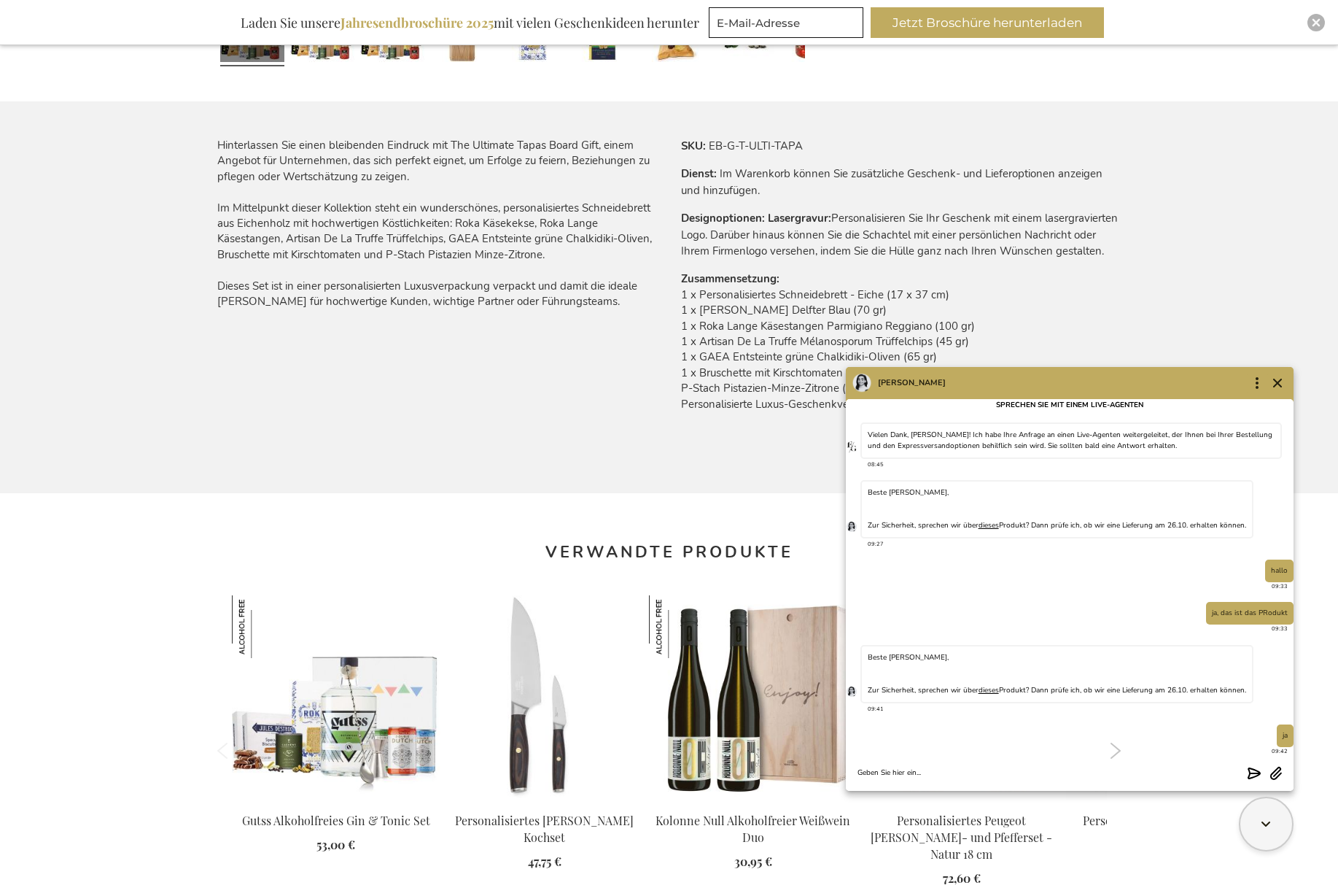
scroll to position [875, 0]
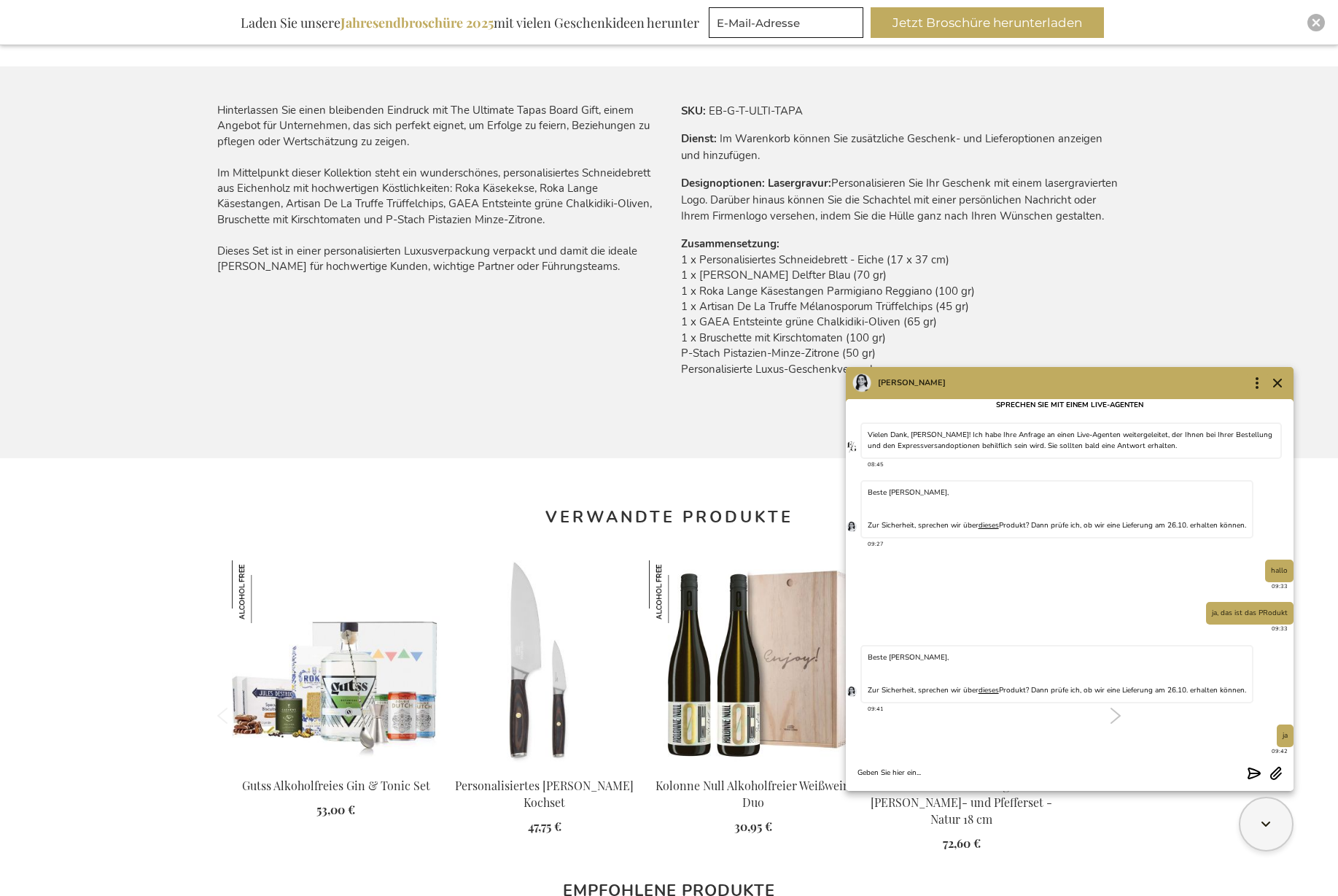
click at [995, 772] on textarea "Chat message input" at bounding box center [1050, 772] width 384 height 11
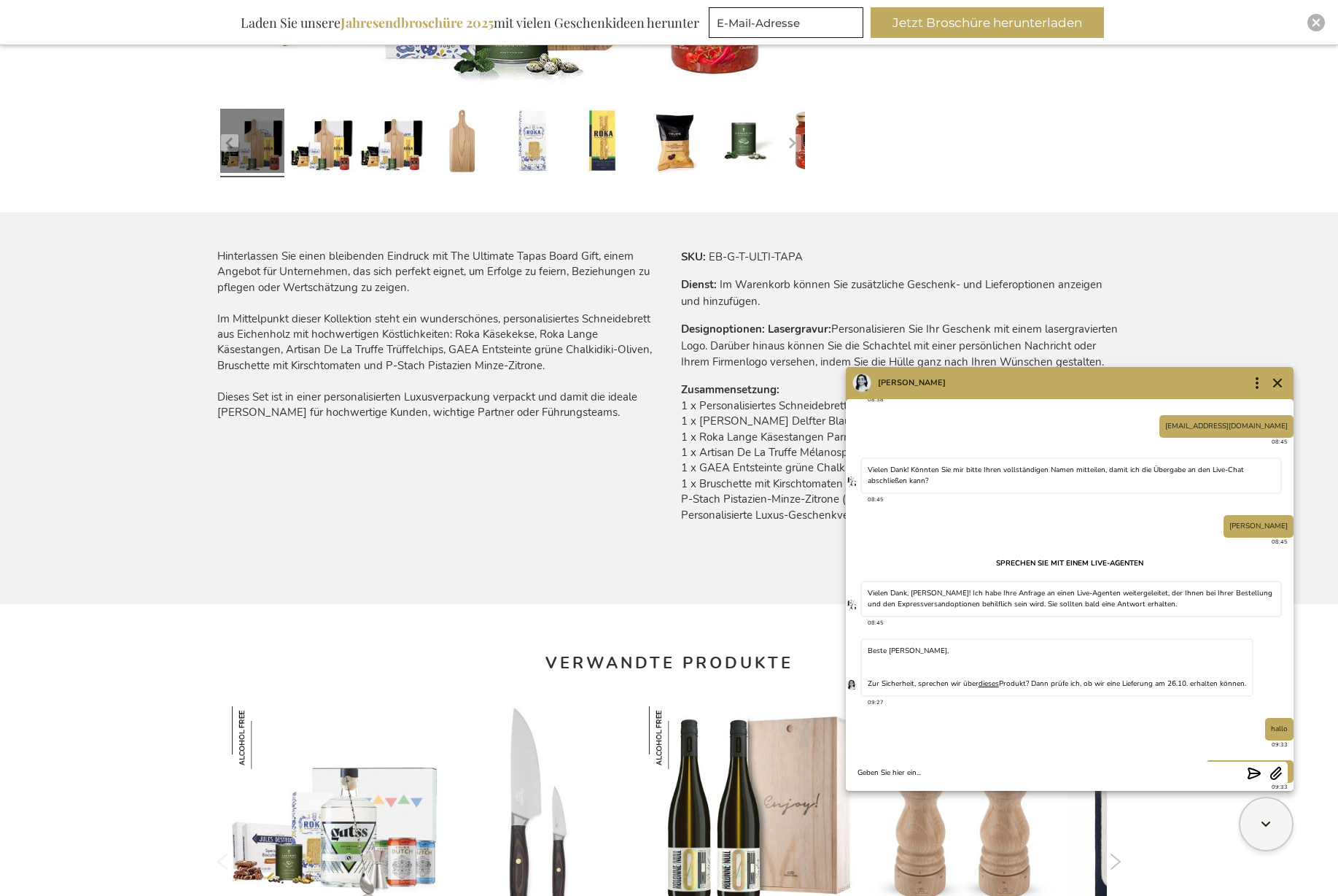
scroll to position [281, 0]
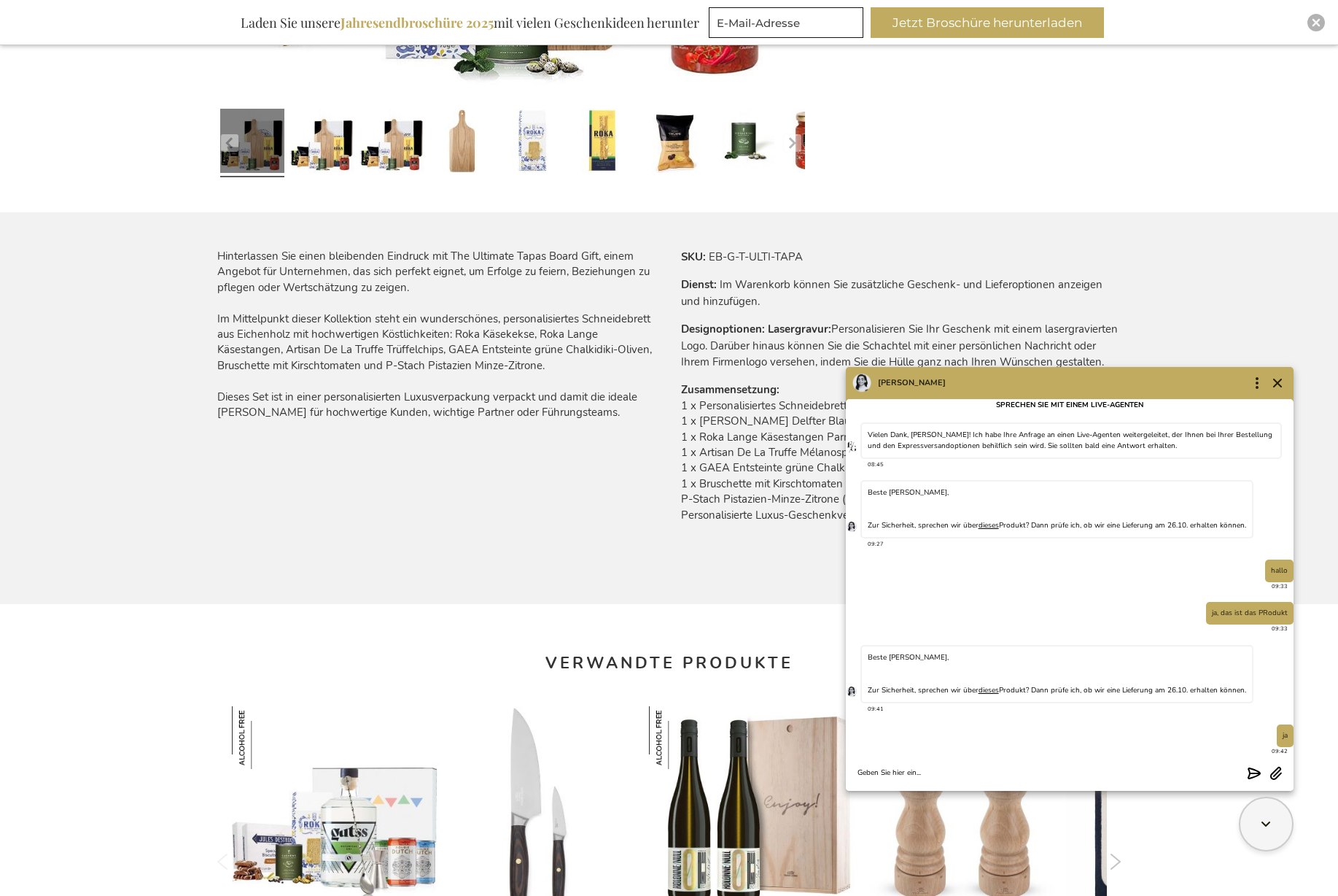
click at [1093, 775] on textarea "Chat message input" at bounding box center [1050, 772] width 384 height 11
type textarea "27.10. geht auch noch"
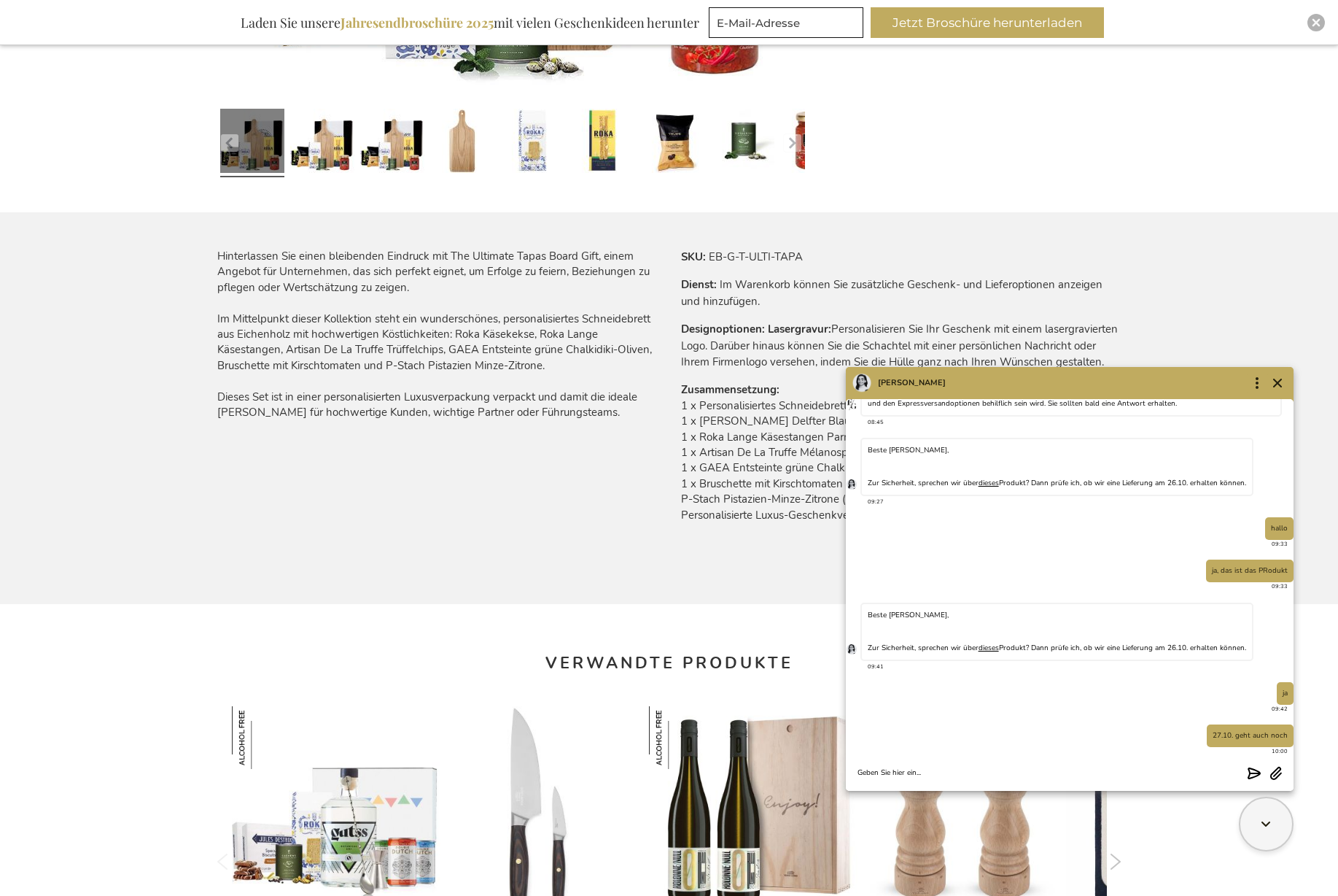
click at [1035, 769] on textarea "Chat message input" at bounding box center [1050, 772] width 384 height 11
type textarea "hallo?"
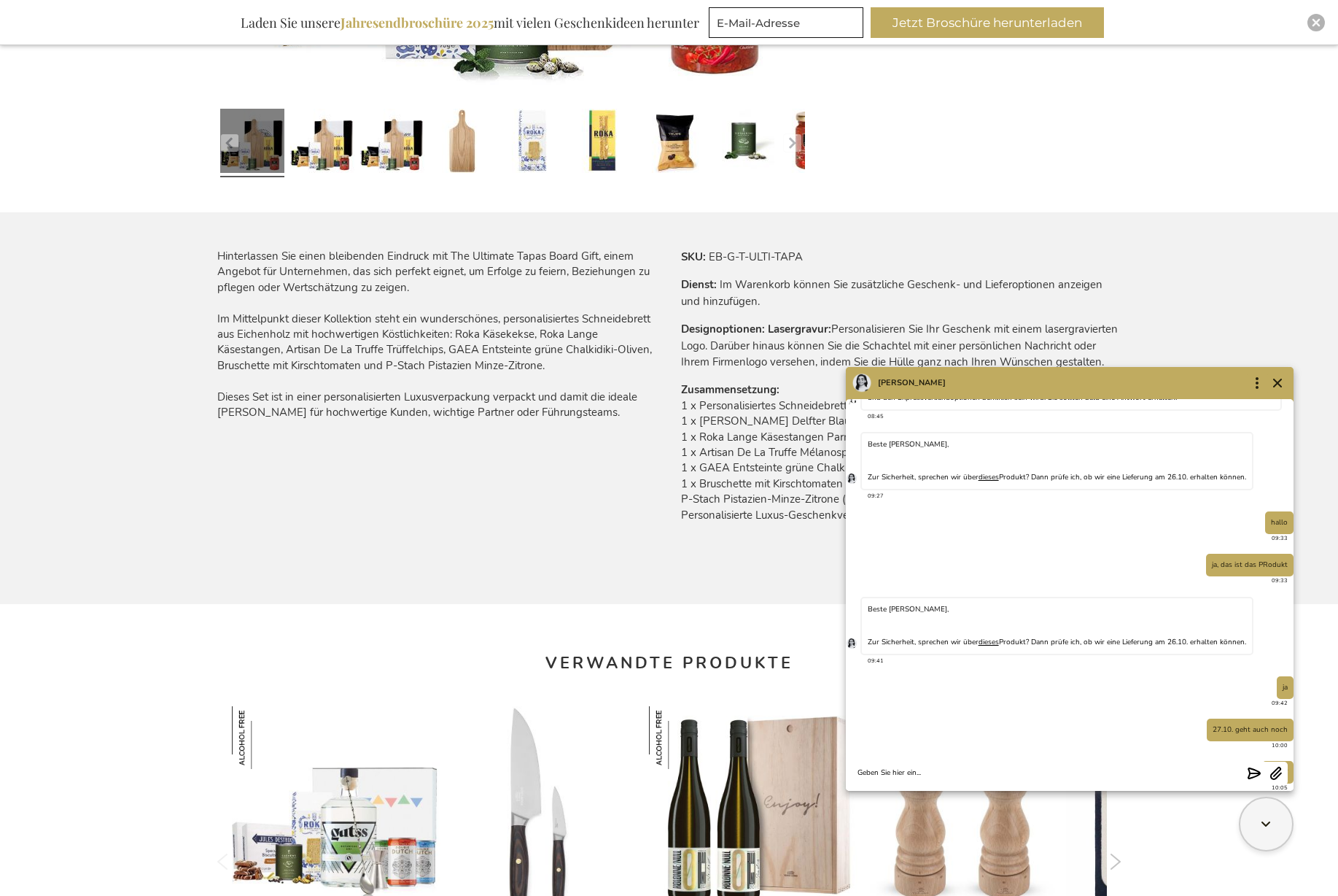
scroll to position [366, 0]
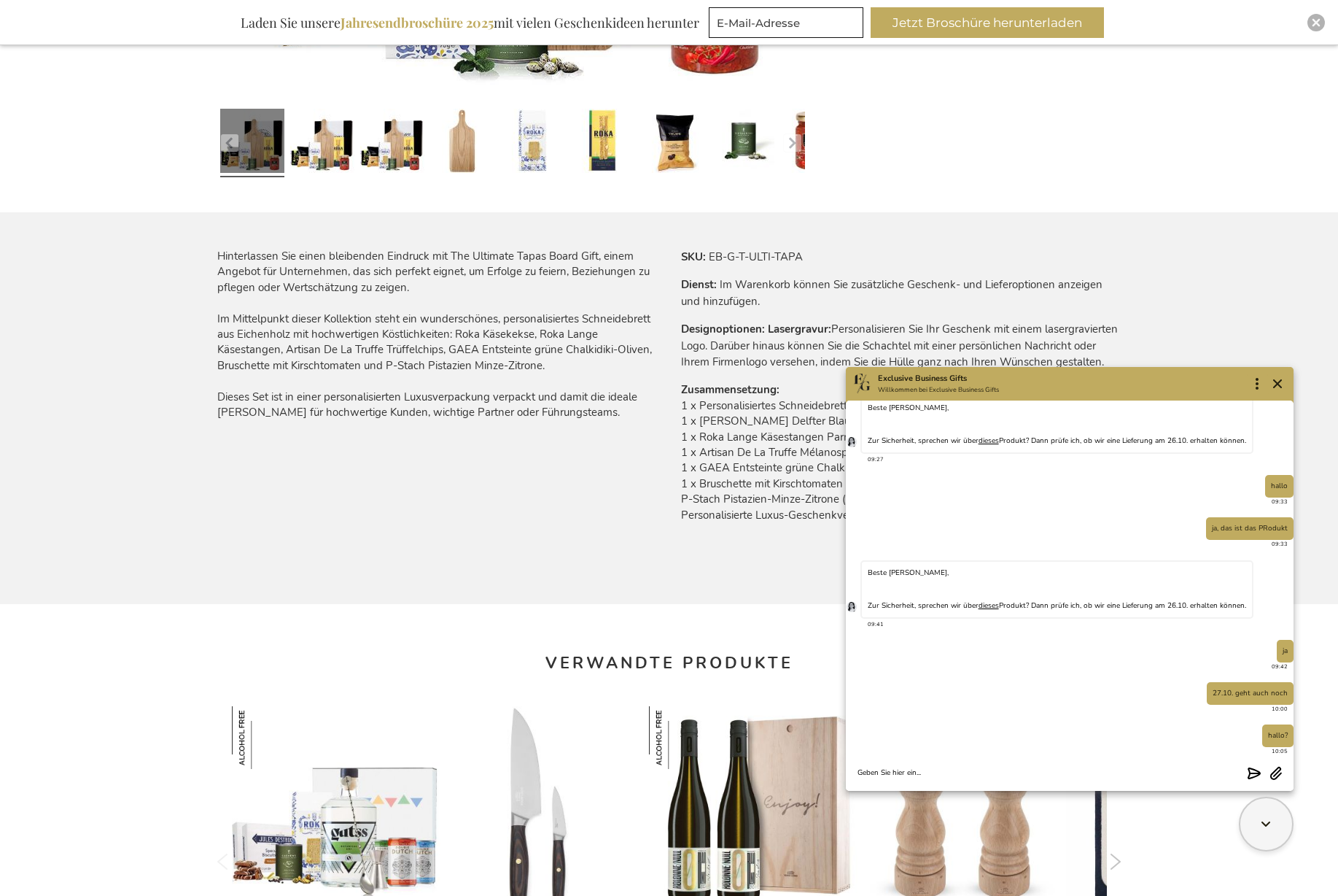
click at [1055, 771] on textarea "Chat message input" at bounding box center [1050, 772] width 384 height 11
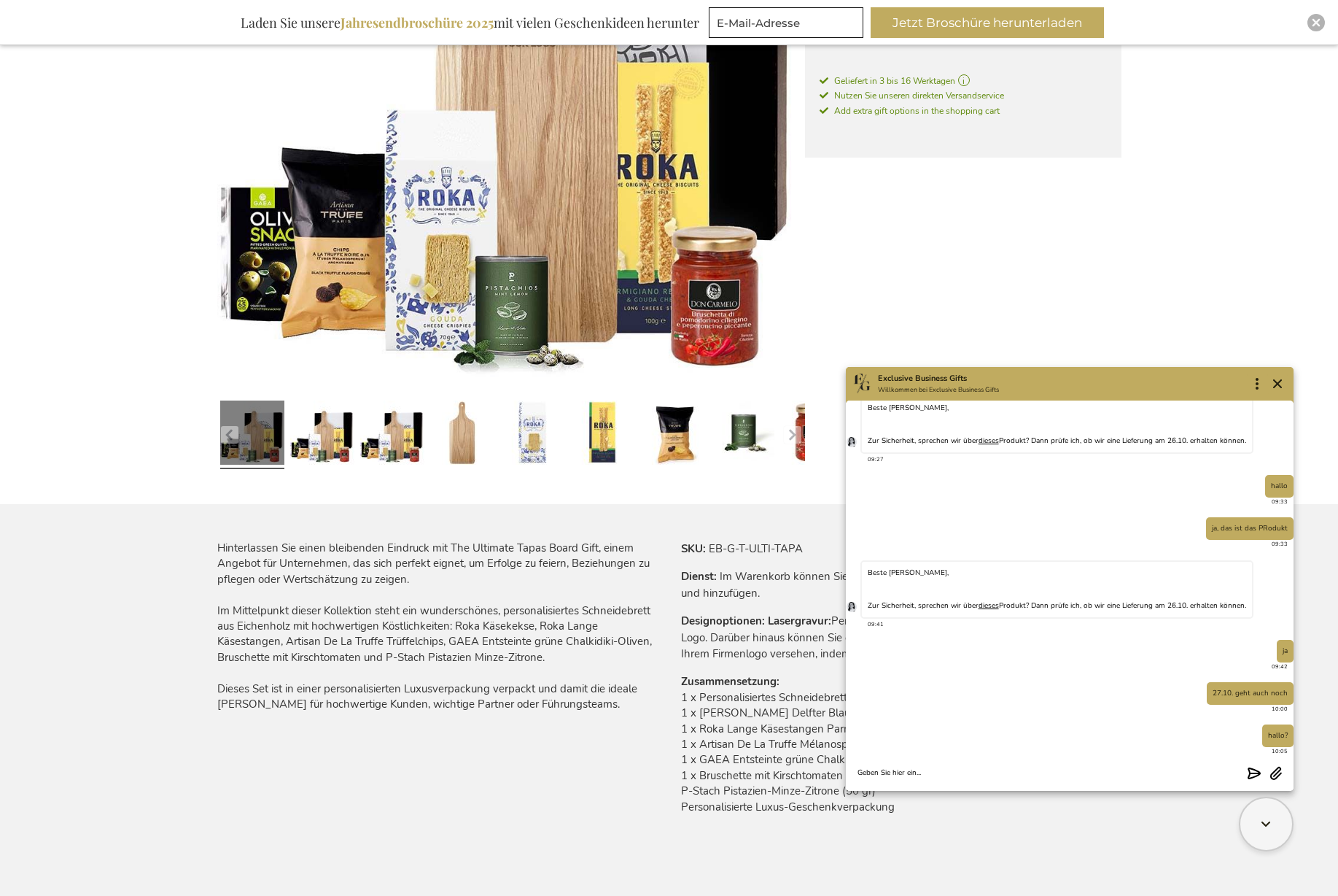
scroll to position [0, 0]
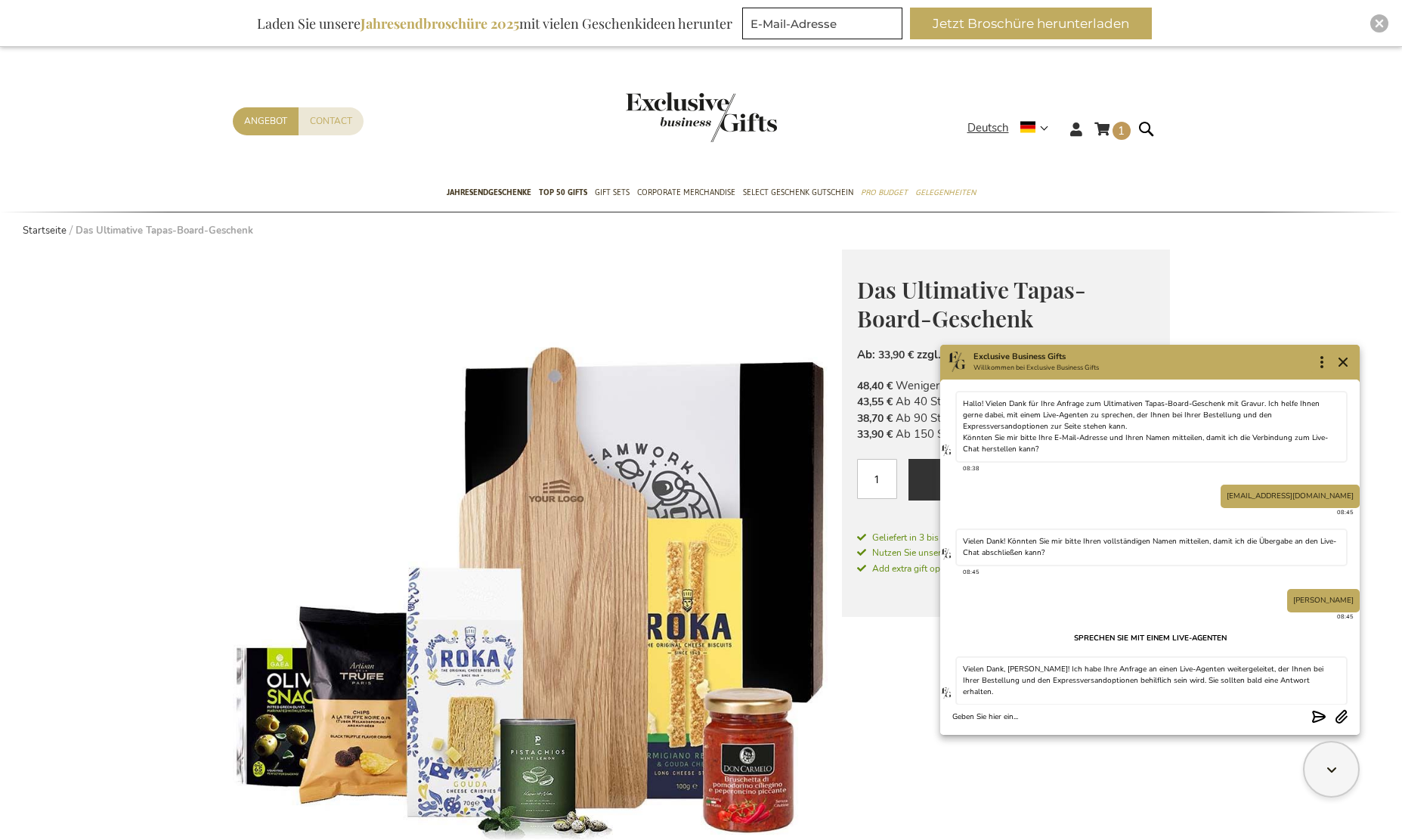
click at [776, 265] on img at bounding box center [537, 554] width 610 height 610
click at [1108, 133] on link "Mein Warenkorb 1 1 items" at bounding box center [1112, 131] width 36 height 25
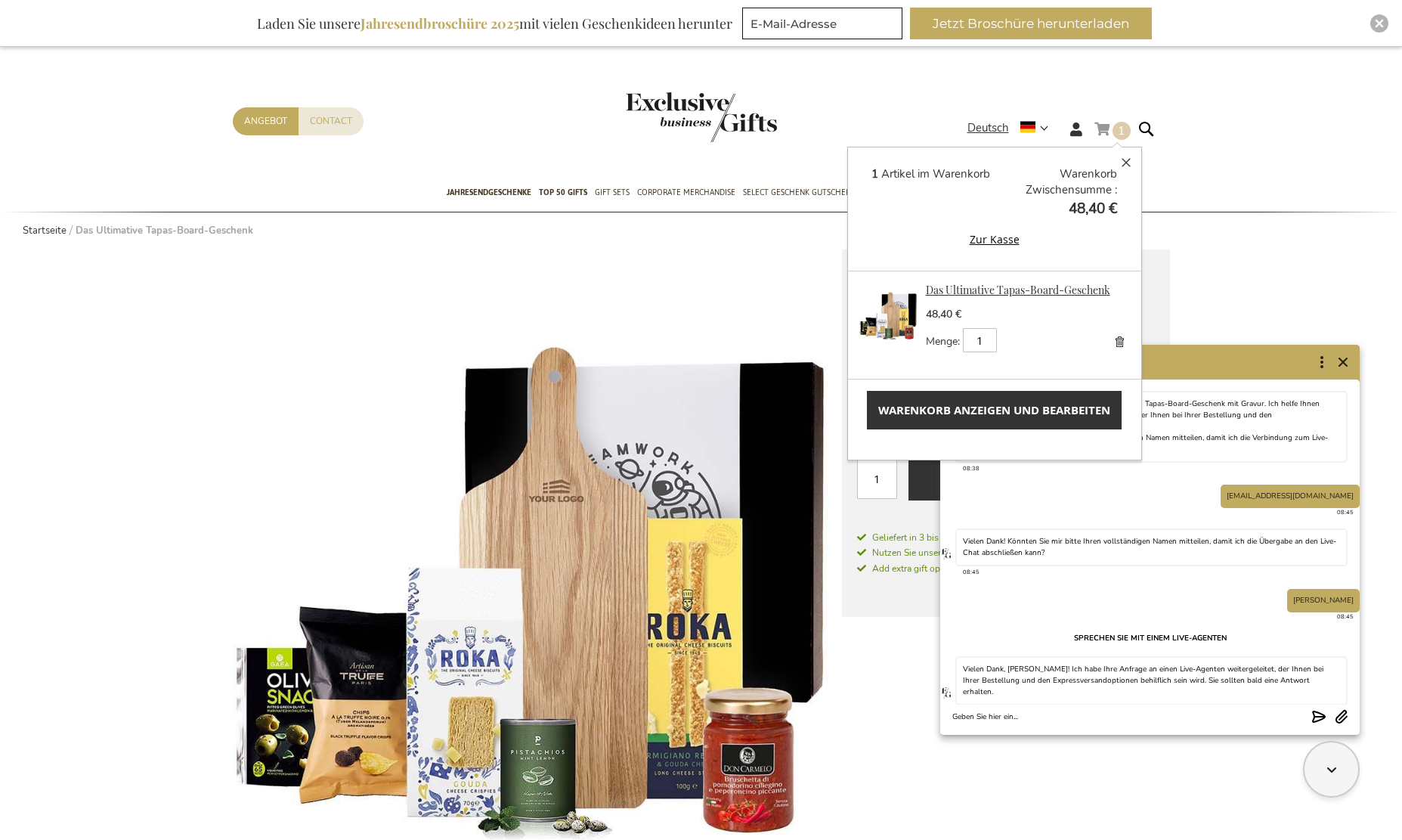
click at [1053, 287] on link "Das Ultimative Tapas-Board-Geschenk" at bounding box center [1018, 290] width 184 height 14
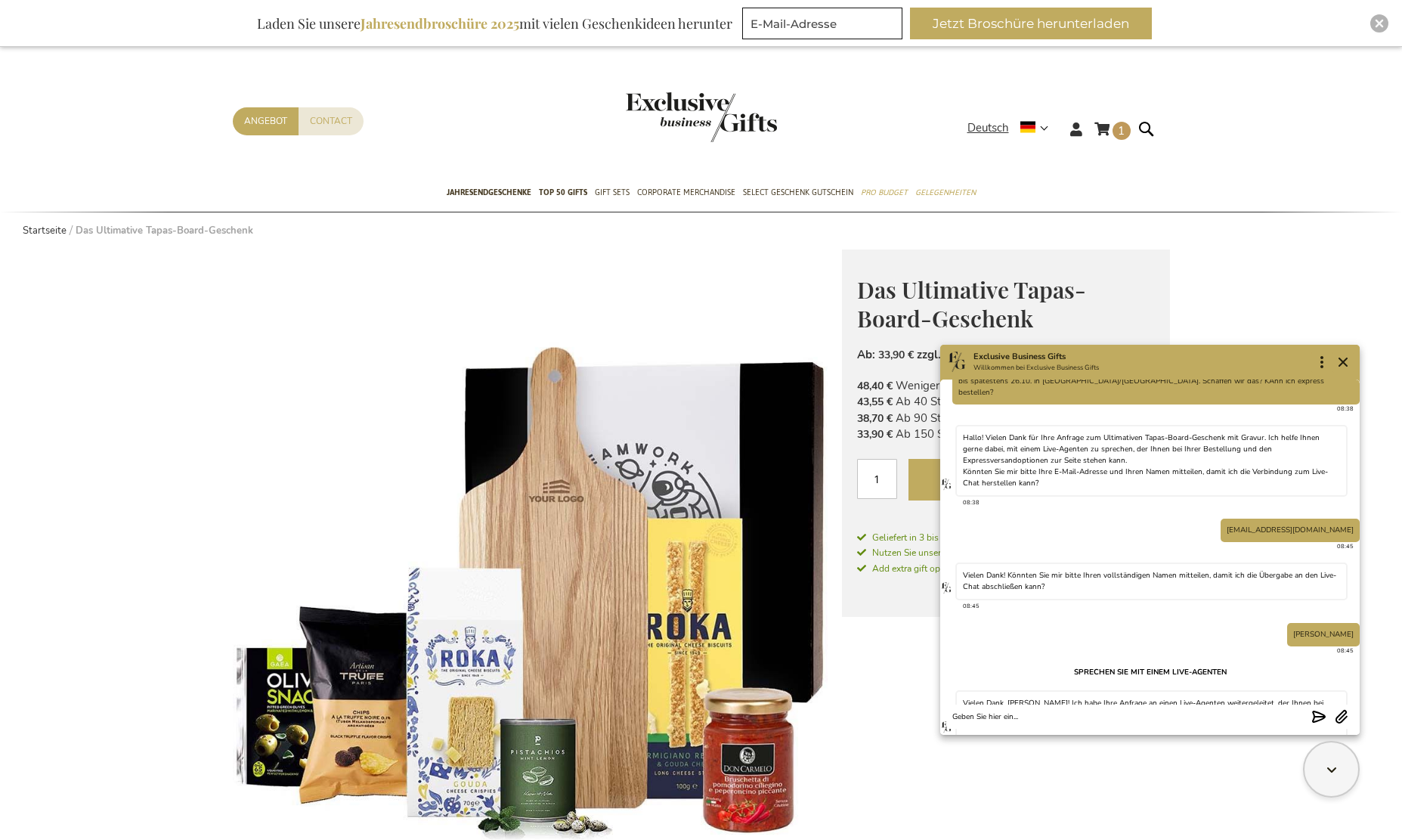
click at [928, 471] on button "Anpassen und ergänzen" at bounding box center [1031, 480] width 246 height 42
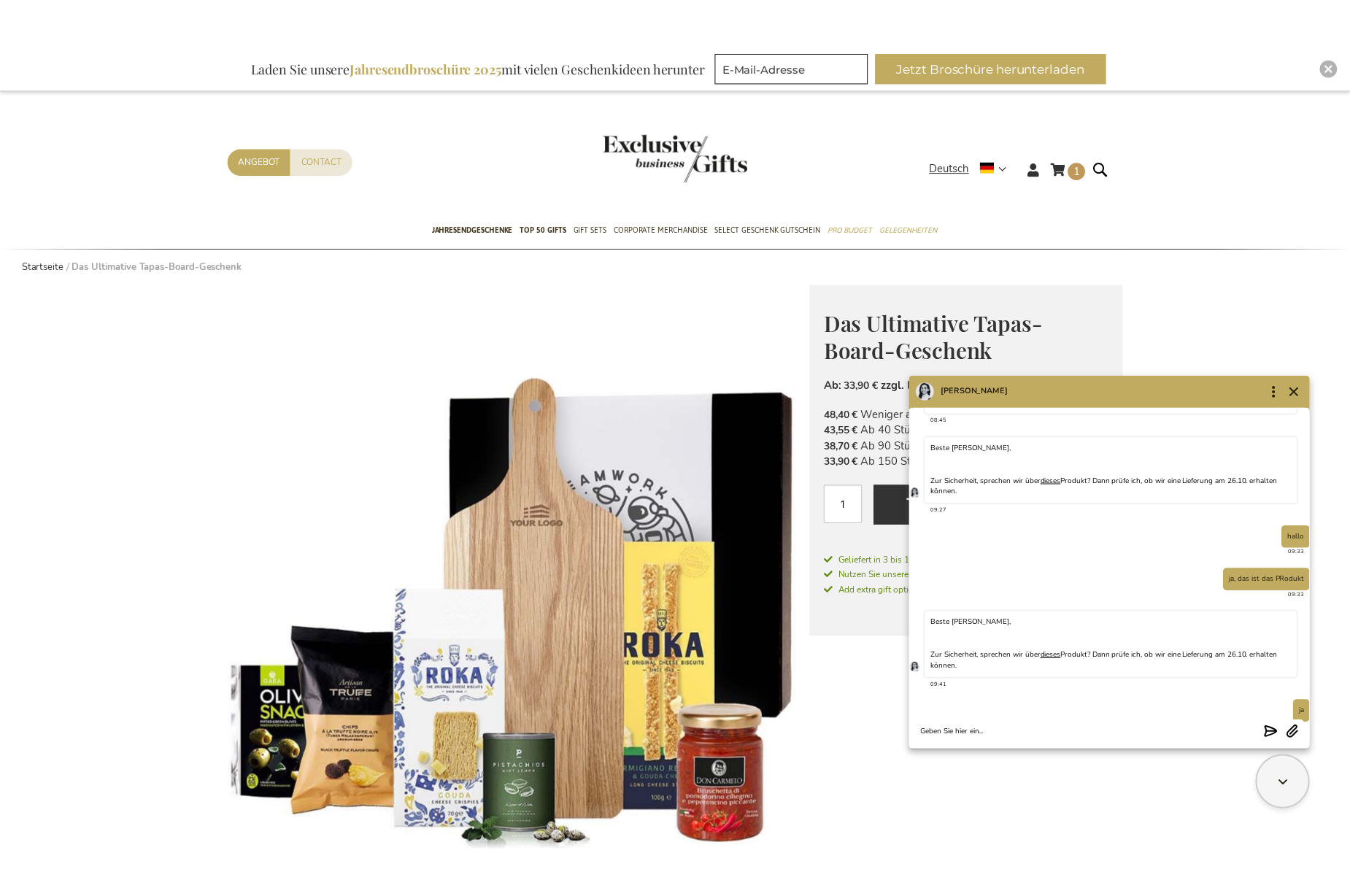
scroll to position [281, 0]
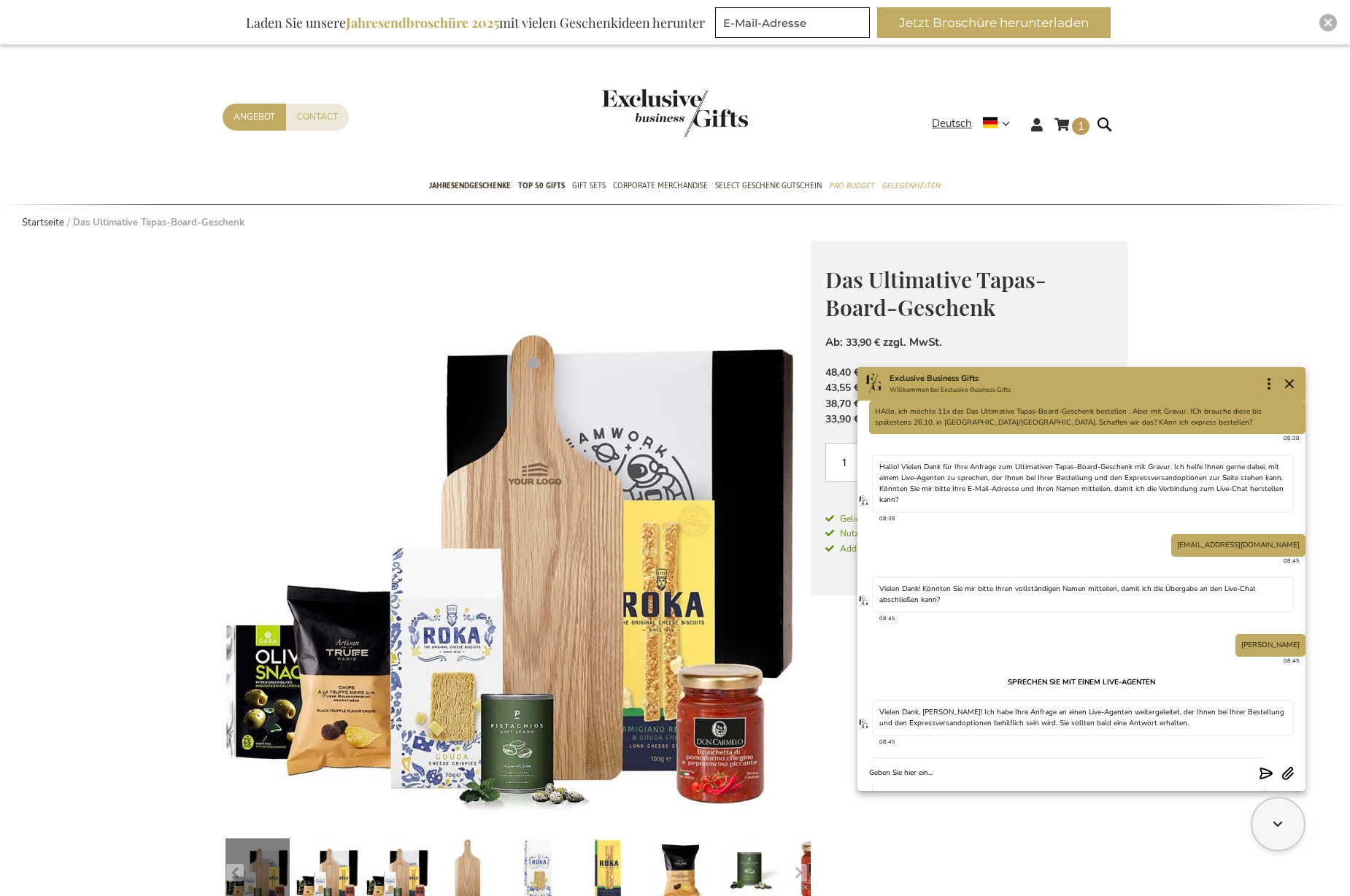
scroll to position [368, 0]
